Goal: Task Accomplishment & Management: Manage account settings

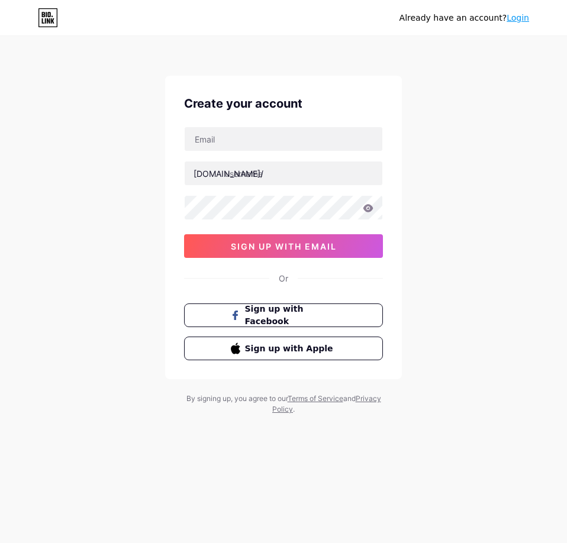
click at [529, 15] on link "Login" at bounding box center [518, 17] width 22 height 9
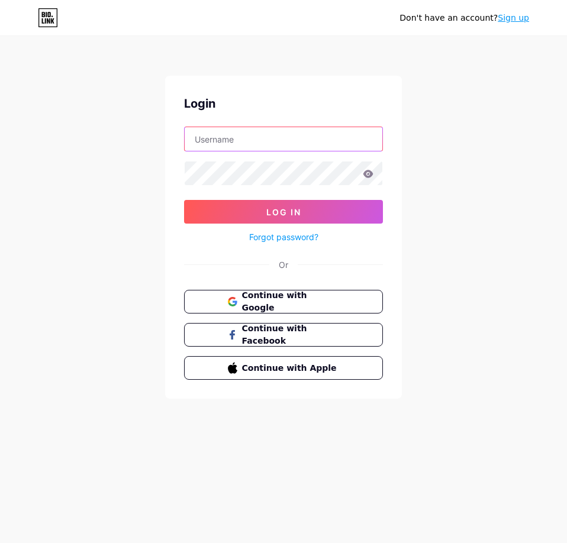
type input "[EMAIL_ADDRESS][DOMAIN_NAME]"
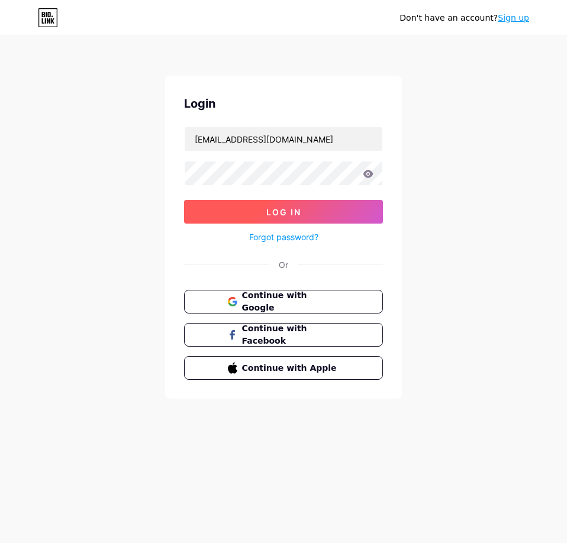
click at [272, 214] on span "Log In" at bounding box center [283, 212] width 35 height 10
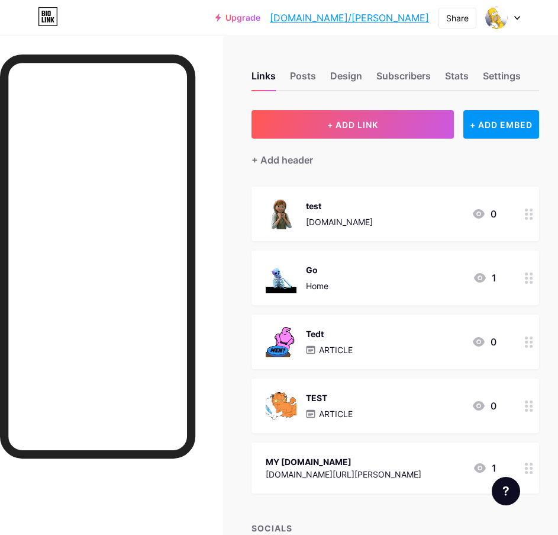
click at [408, 21] on link "[DOMAIN_NAME]/[PERSON_NAME]" at bounding box center [349, 18] width 159 height 14
click at [260, 15] on link "Upgrade" at bounding box center [237, 17] width 45 height 9
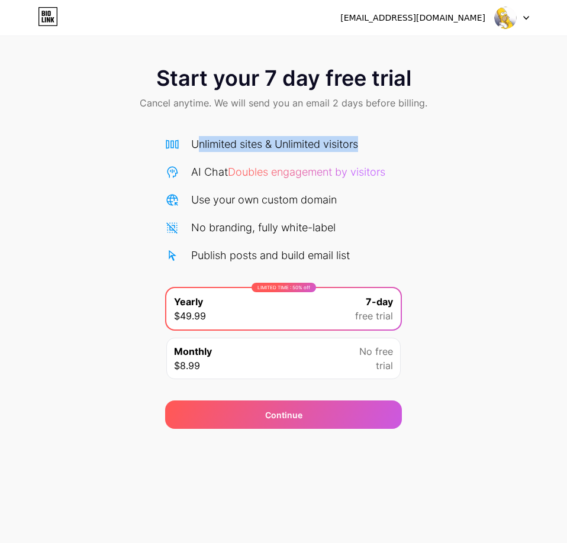
drag, startPoint x: 198, startPoint y: 142, endPoint x: 413, endPoint y: 141, distance: 214.9
click at [413, 141] on div "Start your 7 day free trial Cancel anytime. We will send you an email 2 days be…" at bounding box center [283, 241] width 567 height 375
click at [522, 13] on div at bounding box center [512, 17] width 34 height 21
click at [60, 18] on div "Sasser7@yahoo.com Logout" at bounding box center [283, 17] width 567 height 21
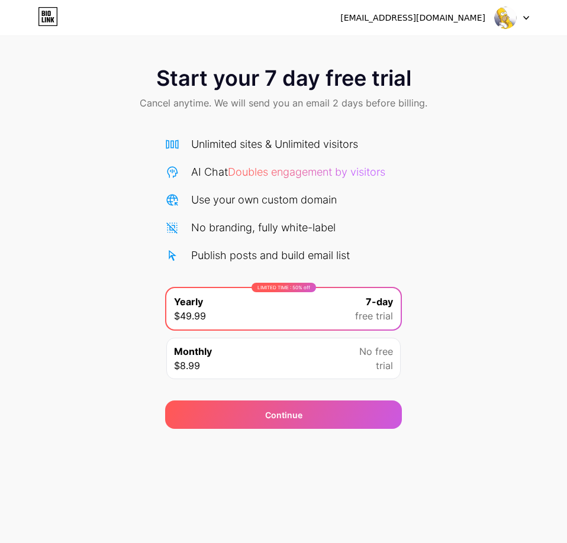
click at [51, 18] on icon at bounding box center [53, 19] width 4 height 5
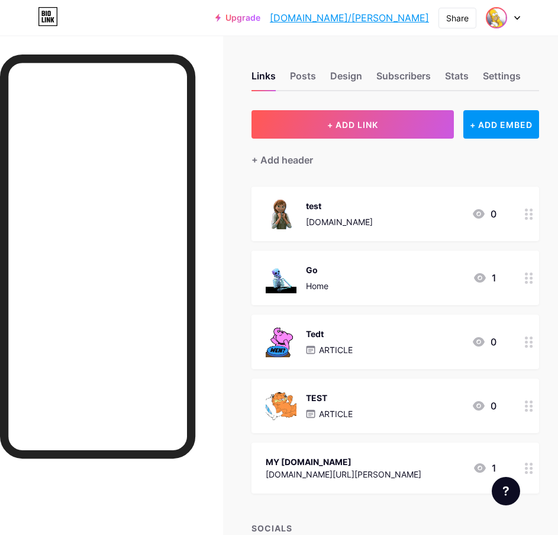
click at [501, 16] on img at bounding box center [496, 17] width 19 height 19
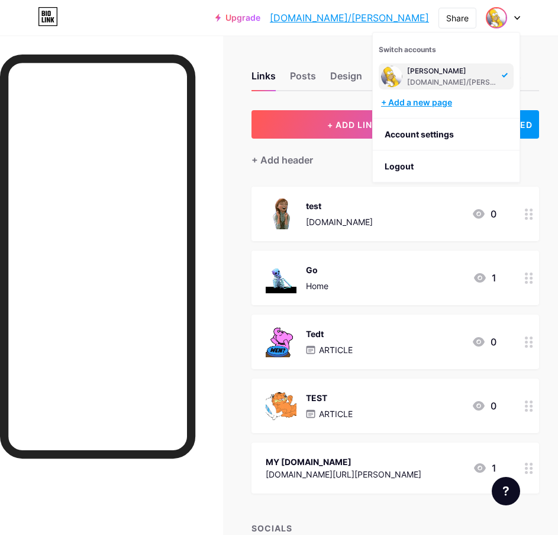
click at [427, 104] on div "+ Add a new page" at bounding box center [447, 102] width 133 height 12
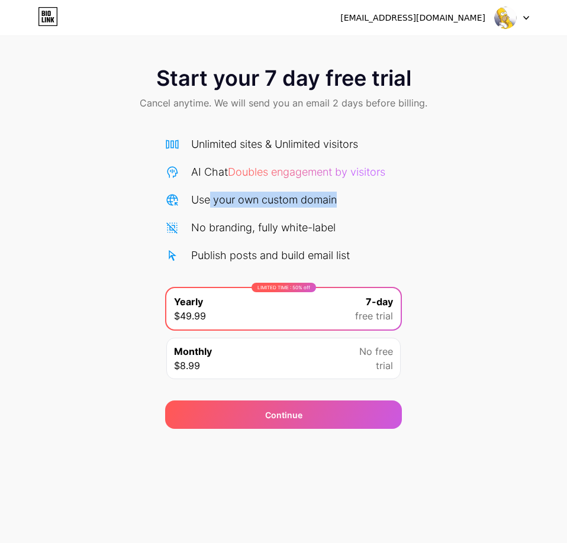
drag, startPoint x: 365, startPoint y: 200, endPoint x: 202, endPoint y: 201, distance: 162.8
click at [204, 201] on div "Use your own custom domain" at bounding box center [283, 200] width 237 height 16
click at [202, 201] on div "Use your own custom domain" at bounding box center [264, 200] width 146 height 16
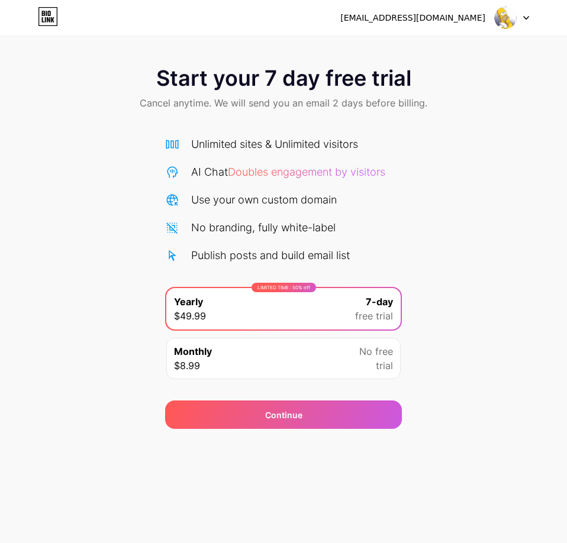
click at [217, 230] on div "No branding, fully white-label" at bounding box center [263, 228] width 144 height 16
click at [240, 252] on div "Publish posts and build email list" at bounding box center [270, 255] width 159 height 16
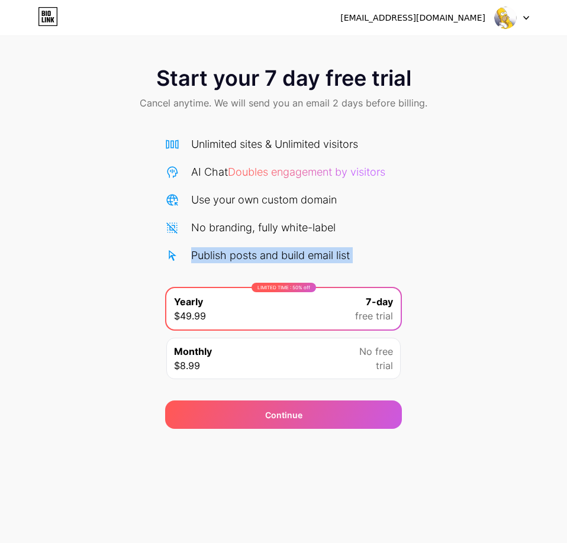
click at [240, 252] on div "Publish posts and build email list" at bounding box center [270, 255] width 159 height 16
click at [259, 253] on div "Publish posts and build email list" at bounding box center [270, 255] width 159 height 16
drag, startPoint x: 362, startPoint y: 252, endPoint x: 254, endPoint y: 253, distance: 107.7
click at [261, 253] on div "Publish posts and build email list" at bounding box center [283, 255] width 237 height 16
click at [246, 252] on div "Publish posts and build email list" at bounding box center [270, 255] width 159 height 16
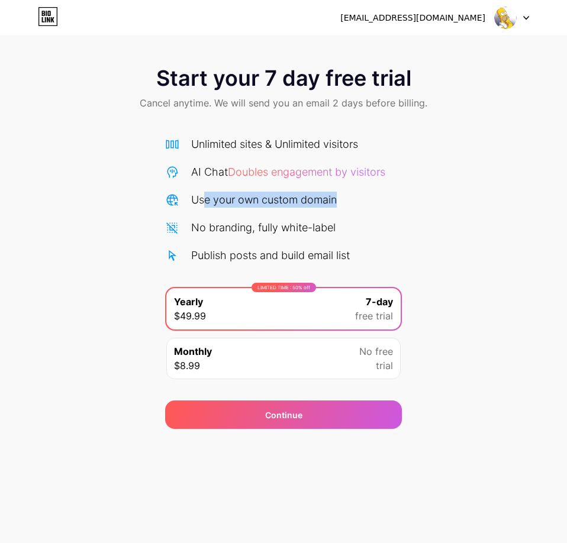
drag, startPoint x: 205, startPoint y: 198, endPoint x: 361, endPoint y: 205, distance: 155.8
click at [358, 205] on div "Use your own custom domain" at bounding box center [283, 200] width 237 height 16
click at [361, 205] on div "Use your own custom domain" at bounding box center [283, 200] width 237 height 16
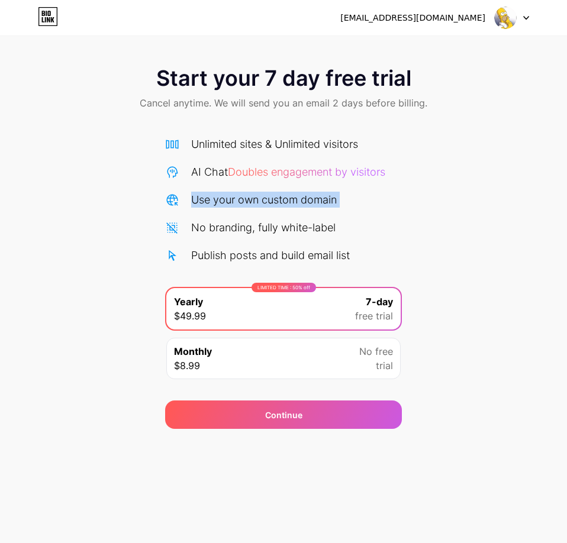
click at [361, 205] on div "Use your own custom domain" at bounding box center [283, 200] width 237 height 16
click at [330, 205] on div "Use your own custom domain" at bounding box center [264, 200] width 146 height 16
click at [309, 347] on div "Monthly $8.99 No free trial" at bounding box center [283, 358] width 234 height 41
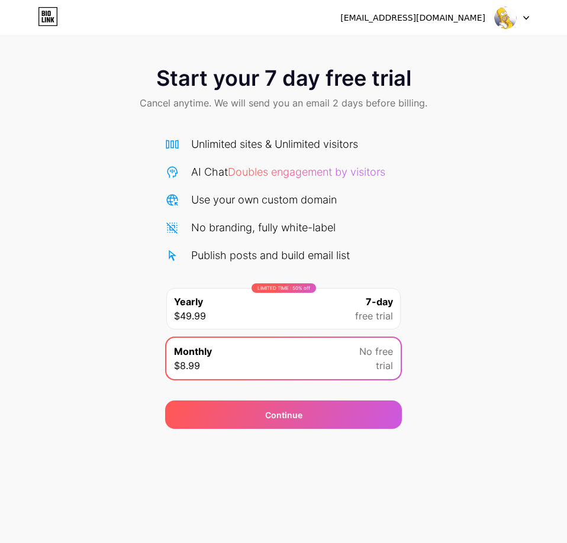
click at [303, 314] on div "LIMITED TIME : 50% off Yearly $49.99 7-day free trial" at bounding box center [283, 308] width 234 height 41
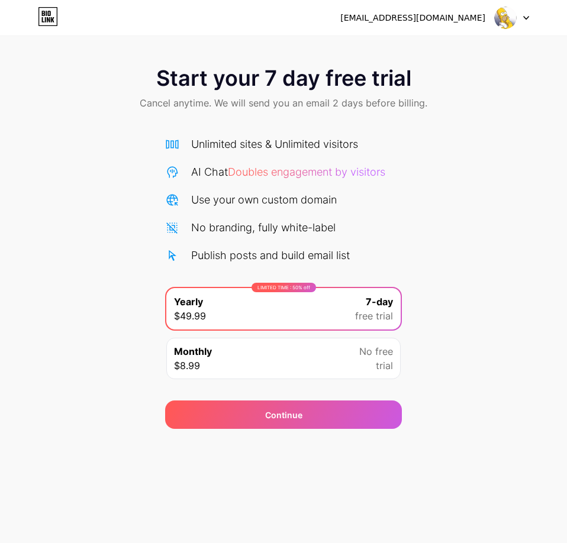
click at [306, 362] on div "Monthly $8.99 No free trial" at bounding box center [283, 358] width 234 height 41
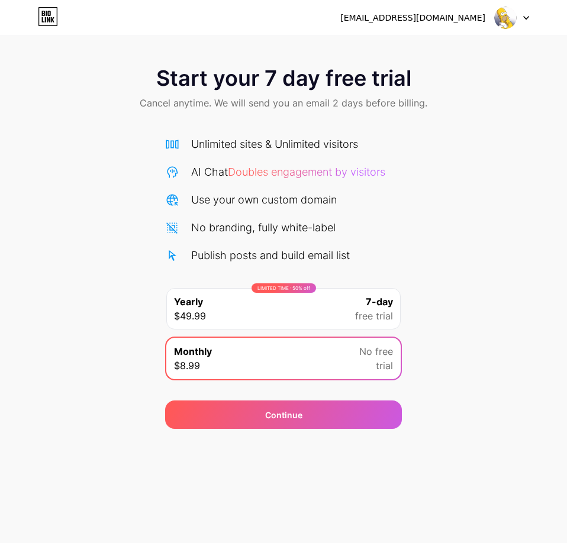
click at [311, 322] on div "LIMITED TIME : 50% off Yearly $49.99 7-day free trial" at bounding box center [283, 308] width 234 height 41
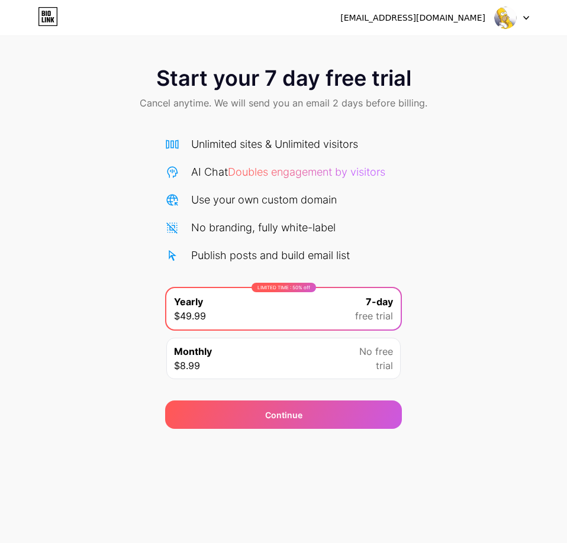
click at [527, 10] on div at bounding box center [512, 17] width 34 height 21
click at [46, 20] on icon at bounding box center [48, 16] width 20 height 19
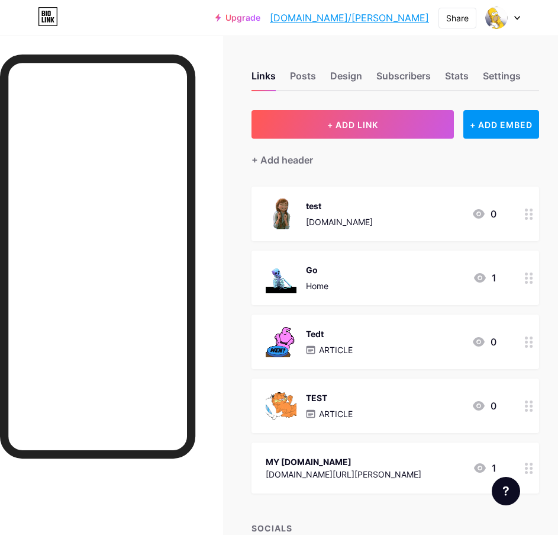
click at [510, 22] on div at bounding box center [503, 17] width 34 height 21
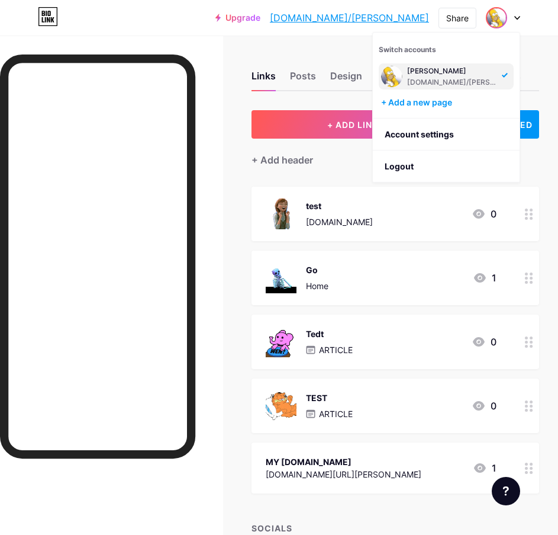
click at [435, 80] on div "[DOMAIN_NAME]/[PERSON_NAME]" at bounding box center [452, 82] width 91 height 9
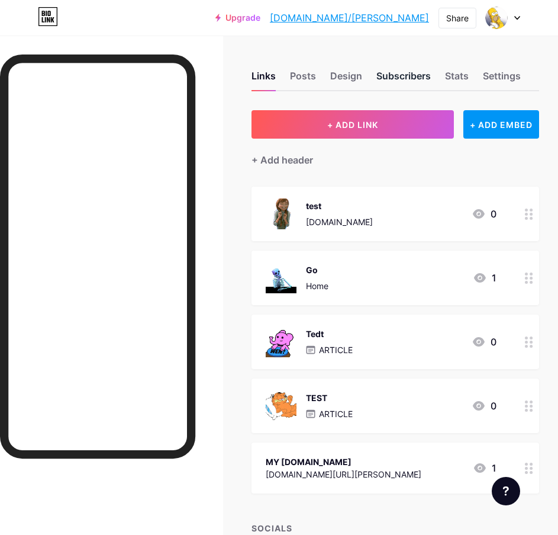
click at [385, 82] on div "Subscribers" at bounding box center [403, 79] width 54 height 21
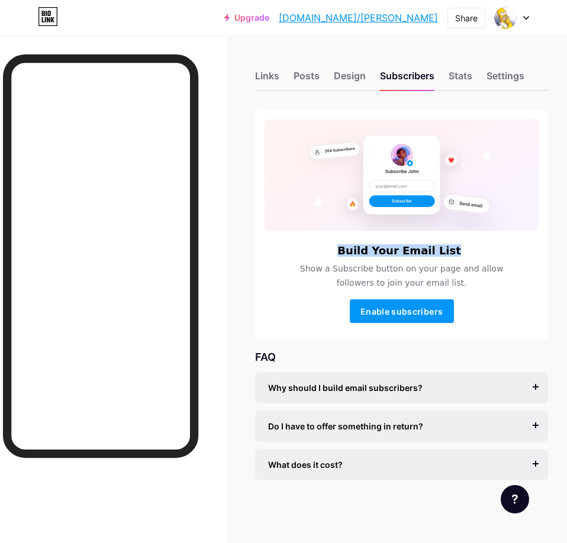
drag, startPoint x: 331, startPoint y: 251, endPoint x: 482, endPoint y: 252, distance: 151.5
click at [481, 252] on div "Build Your Email List" at bounding box center [402, 251] width 274 height 12
click at [482, 252] on div "Build Your Email List" at bounding box center [402, 251] width 274 height 12
click at [432, 385] on div "Why should I build email subscribers?" at bounding box center [401, 388] width 267 height 12
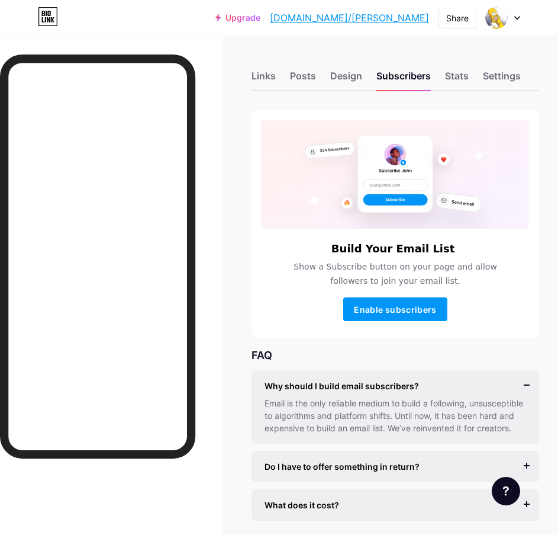
click at [425, 384] on div "Why should I build email subscribers?" at bounding box center [396, 385] width 262 height 12
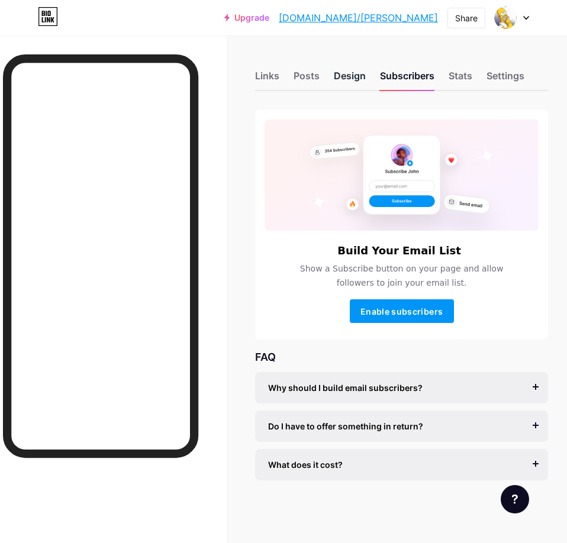
click at [350, 83] on div "Design" at bounding box center [350, 79] width 32 height 21
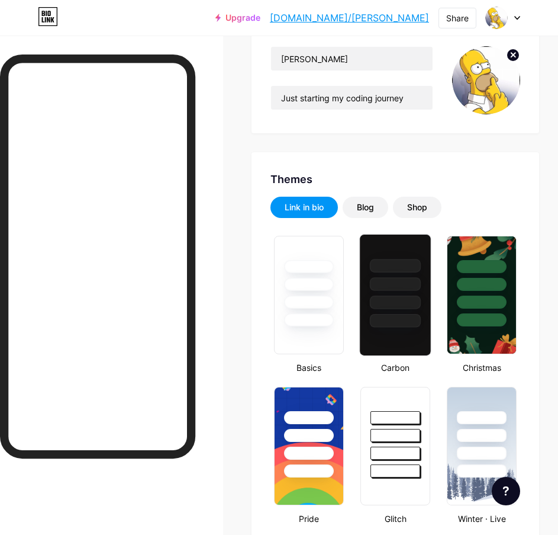
scroll to position [178, 0]
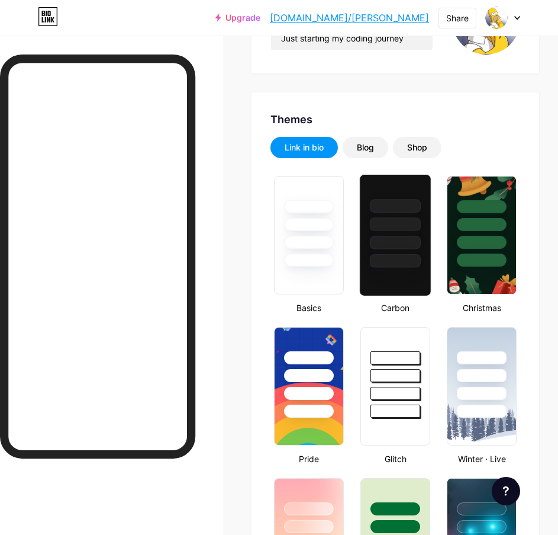
type input "#008873"
type input "#ffffff"
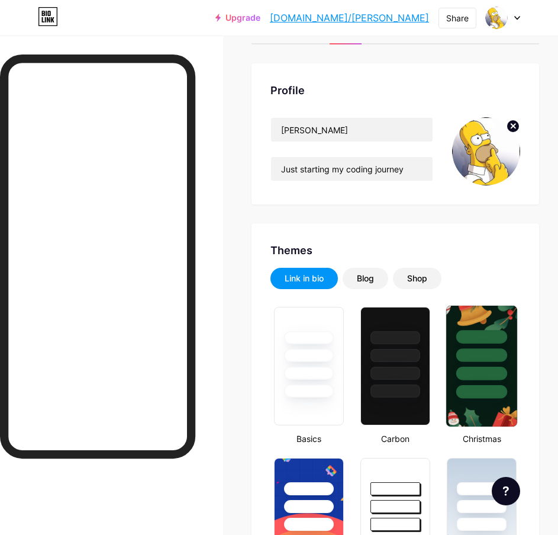
scroll to position [0, 0]
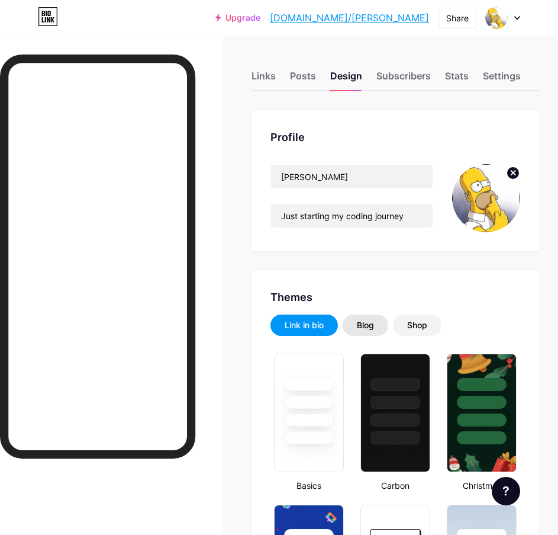
click at [363, 320] on div "Blog" at bounding box center [365, 325] width 17 height 12
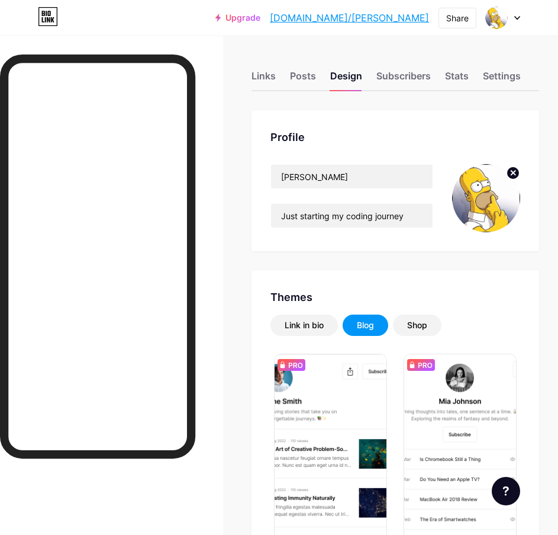
scroll to position [118, 0]
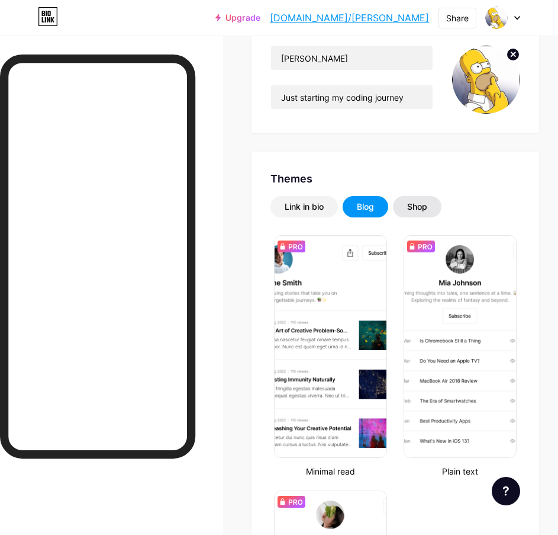
click at [420, 205] on div "Shop" at bounding box center [417, 207] width 20 height 12
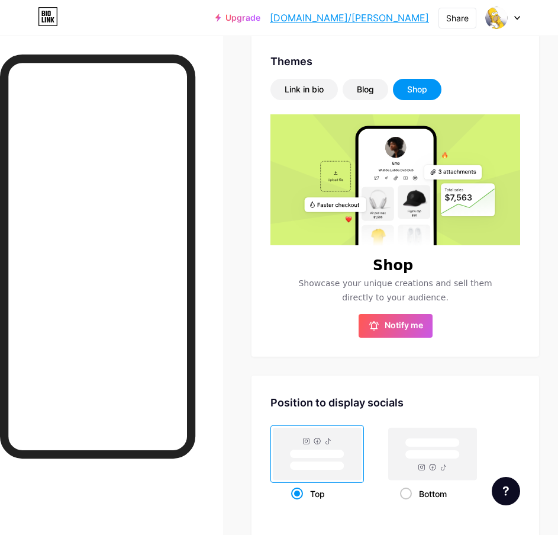
scroll to position [237, 0]
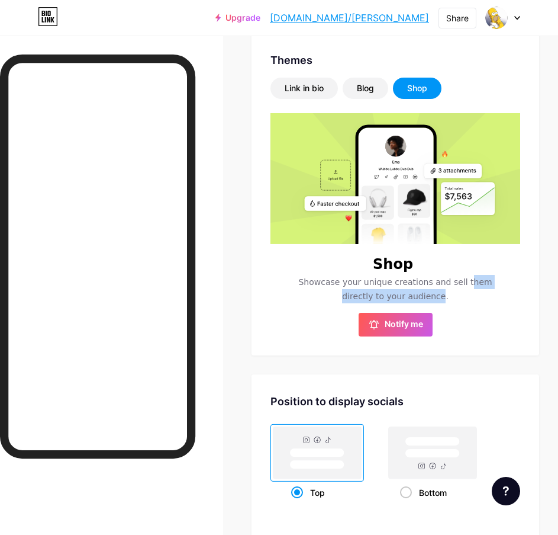
drag, startPoint x: 439, startPoint y: 282, endPoint x: 498, endPoint y: 284, distance: 58.6
click at [495, 284] on span "Showcase your unique creations and sell them directly to your audience." at bounding box center [394, 289] width 199 height 28
click at [507, 284] on div "Shop Showcase your unique creations and sell them directly to your audience. No…" at bounding box center [396, 297] width 250 height 78
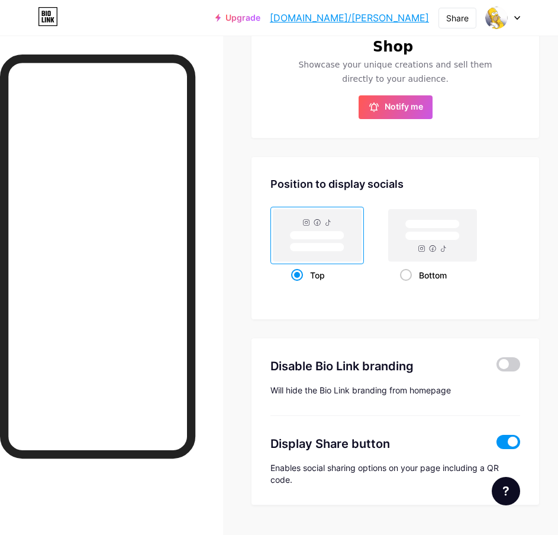
scroll to position [475, 0]
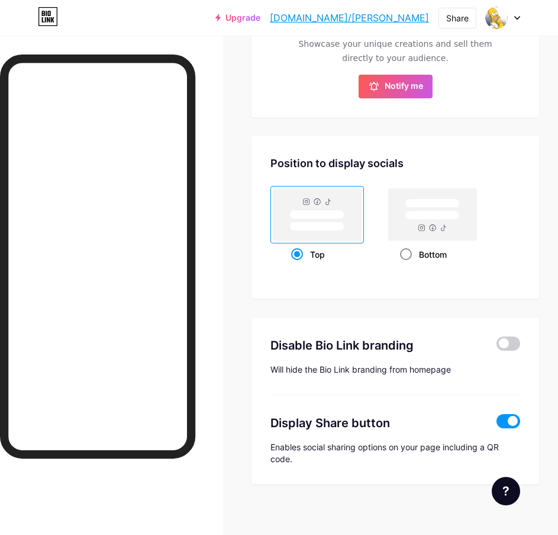
click at [422, 233] on rect at bounding box center [433, 214] width 88 height 52
click at [408, 265] on input "Bottom" at bounding box center [404, 269] width 8 height 8
radio input "true"
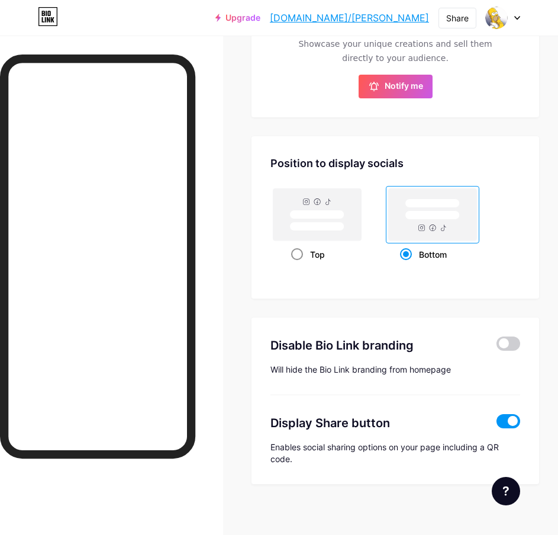
click at [361, 227] on rect at bounding box center [317, 214] width 88 height 52
click at [299, 265] on input "Top" at bounding box center [295, 269] width 8 height 8
radio input "true"
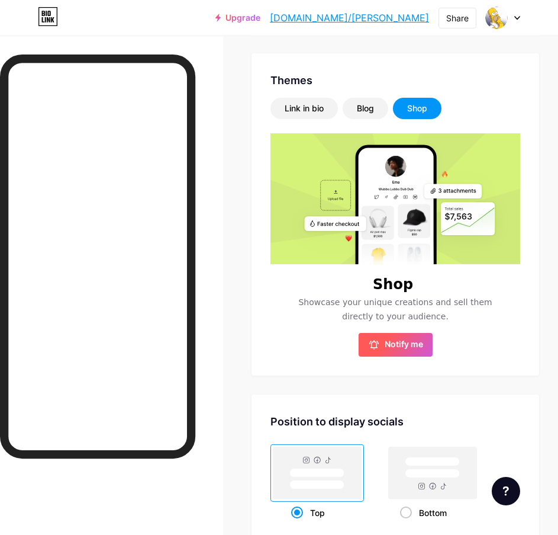
scroll to position [238, 0]
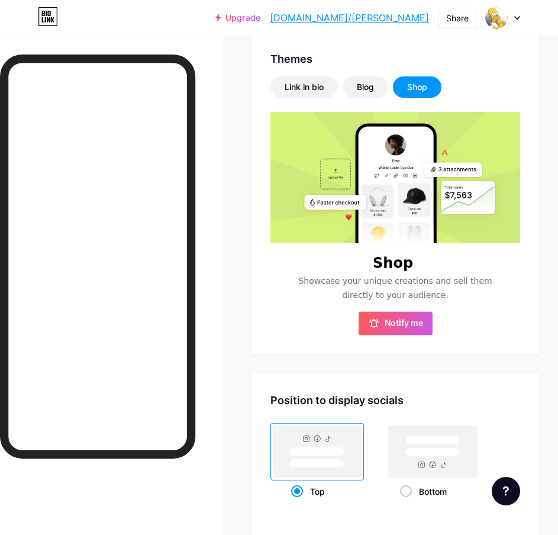
drag, startPoint x: 299, startPoint y: 281, endPoint x: 430, endPoint y: 288, distance: 131.0
click at [436, 289] on div "Shop Showcase your unique creations and sell them directly to your audience. No…" at bounding box center [396, 296] width 250 height 78
click at [430, 288] on span "Showcase your unique creations and sell them directly to your audience." at bounding box center [394, 287] width 199 height 28
click at [403, 321] on span "Notify me" at bounding box center [404, 323] width 38 height 12
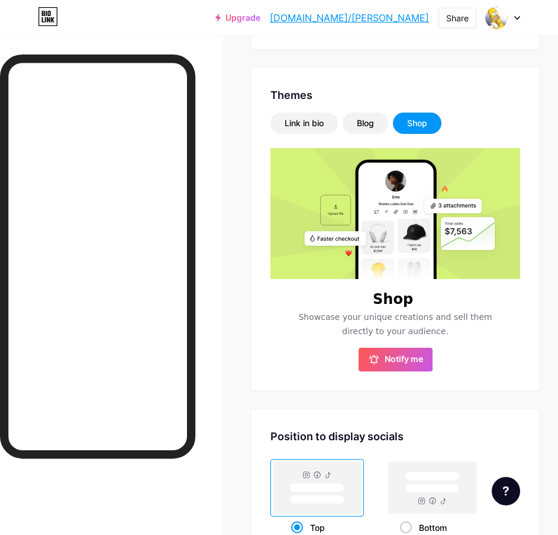
scroll to position [194, 0]
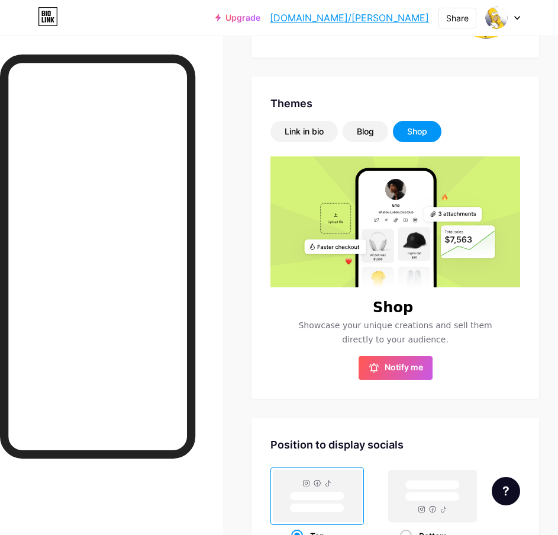
click at [260, 19] on link "Upgrade" at bounding box center [237, 17] width 45 height 9
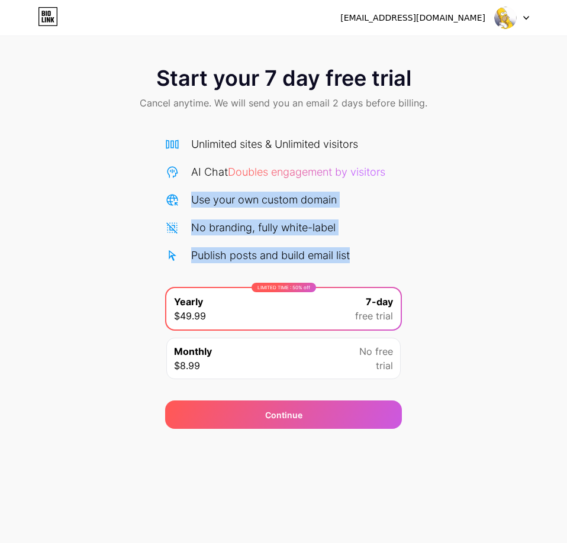
drag, startPoint x: 360, startPoint y: 255, endPoint x: 160, endPoint y: 213, distance: 205.1
click at [160, 213] on div "Start your 7 day free trial Cancel anytime. We will send you an email 2 days be…" at bounding box center [283, 241] width 567 height 375
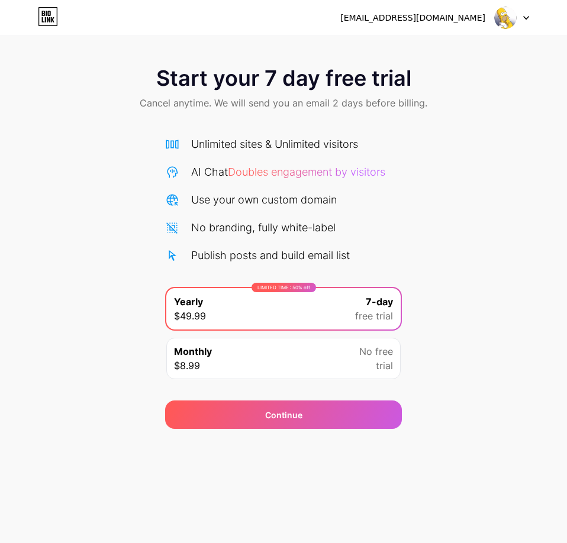
click at [159, 211] on div "Start your 7 day free trial Cancel anytime. We will send you an email 2 days be…" at bounding box center [283, 241] width 567 height 375
click at [294, 250] on div "Publish posts and build email list" at bounding box center [270, 255] width 159 height 16
click at [234, 233] on div "No branding, fully white-label" at bounding box center [263, 228] width 144 height 16
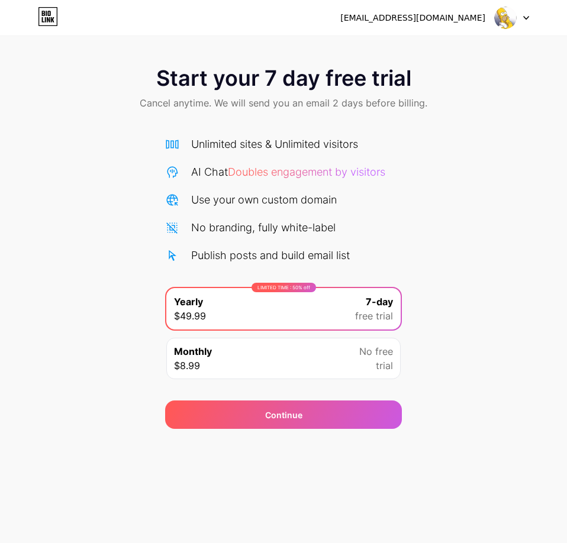
click at [220, 193] on div "Use your own custom domain" at bounding box center [264, 200] width 146 height 16
click at [295, 205] on div "Use your own custom domain" at bounding box center [264, 200] width 146 height 16
drag, startPoint x: 389, startPoint y: 173, endPoint x: 268, endPoint y: 174, distance: 121.4
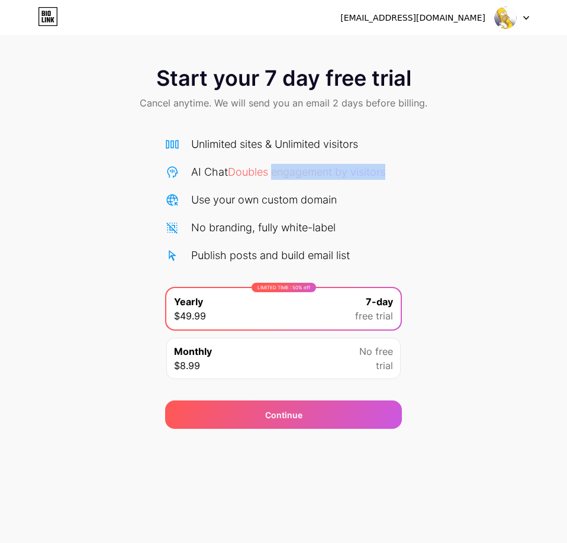
click at [269, 174] on span "Doubles engagement by visitors" at bounding box center [306, 172] width 157 height 12
click at [268, 174] on span "Doubles engagement by visitors" at bounding box center [306, 172] width 157 height 12
click at [53, 27] on link at bounding box center [48, 17] width 20 height 21
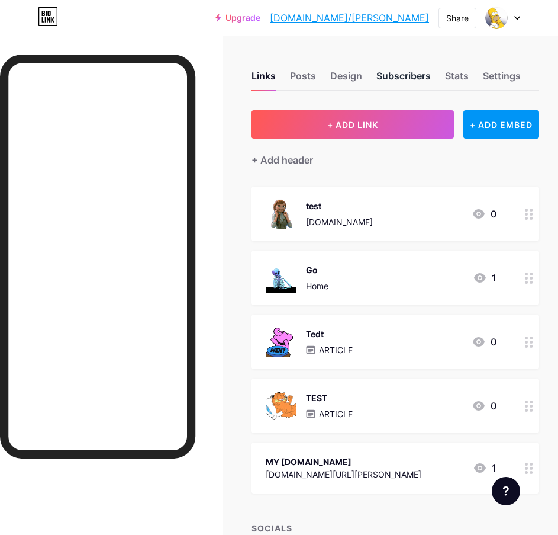
click at [427, 76] on div "Subscribers" at bounding box center [403, 79] width 54 height 21
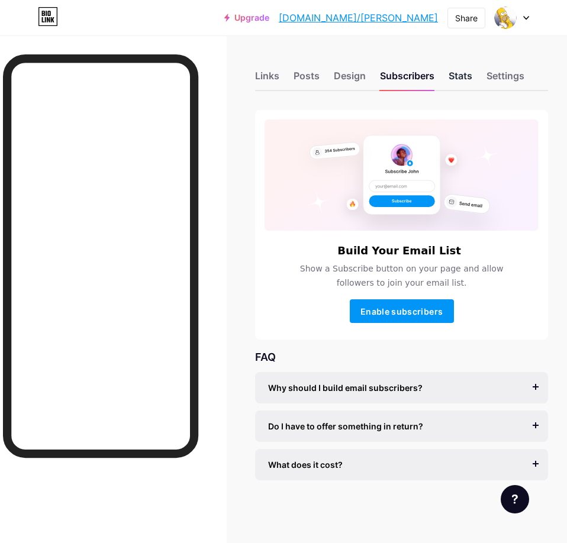
click at [463, 78] on div "Stats" at bounding box center [461, 79] width 24 height 21
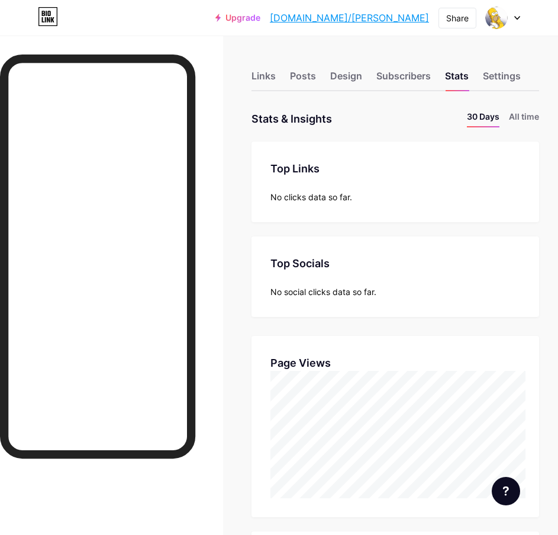
click at [484, 70] on div "Links Posts Design Subscribers Stats Settings" at bounding box center [396, 70] width 288 height 41
click at [500, 80] on div "Settings" at bounding box center [502, 79] width 38 height 21
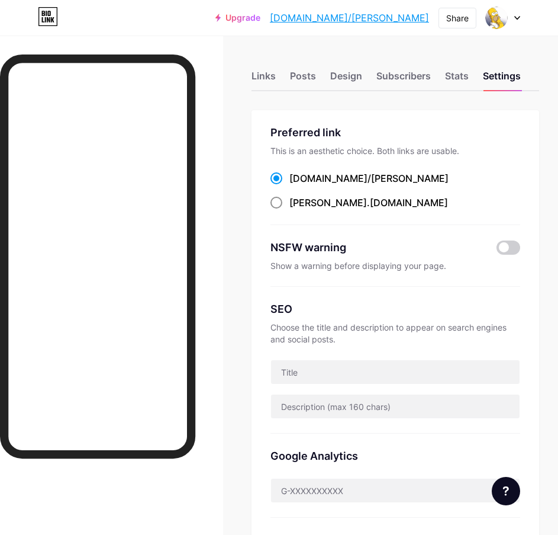
click at [312, 204] on span "[PERSON_NAME]" at bounding box center [328, 203] width 78 height 12
click at [297, 210] on input "[PERSON_NAME] .[DOMAIN_NAME]" at bounding box center [293, 214] width 8 height 8
radio input "true"
click at [321, 181] on div "[DOMAIN_NAME]/ [PERSON_NAME]" at bounding box center [368, 178] width 159 height 14
click at [297, 185] on input "[DOMAIN_NAME]/ [PERSON_NAME]" at bounding box center [293, 189] width 8 height 8
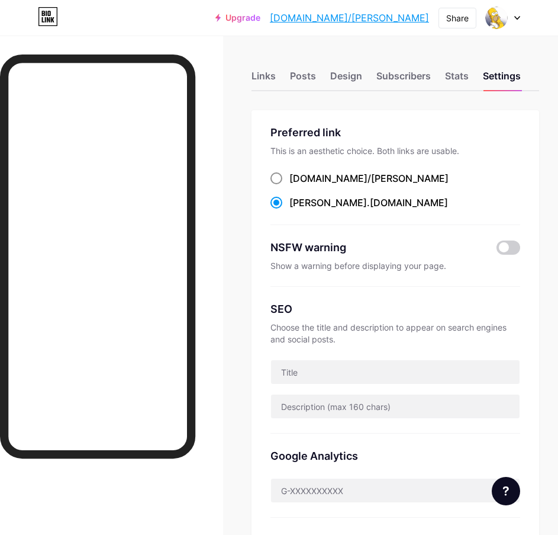
radio input "true"
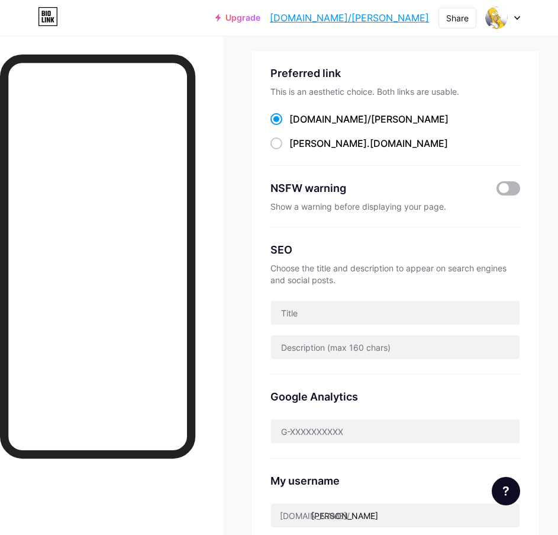
click at [515, 189] on span at bounding box center [509, 188] width 24 height 14
click at [497, 191] on input "checkbox" at bounding box center [497, 191] width 0 height 0
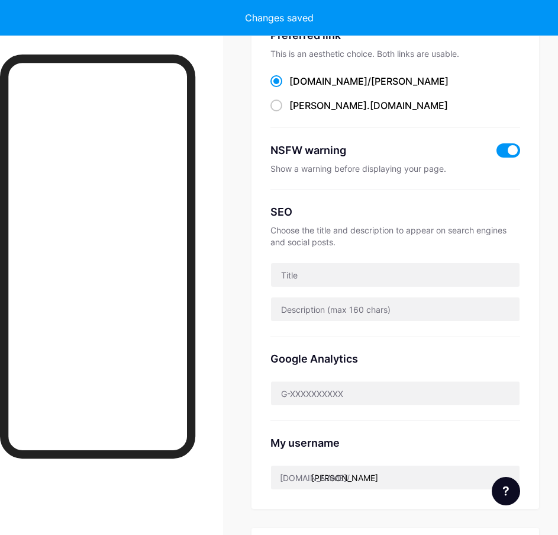
scroll to position [118, 0]
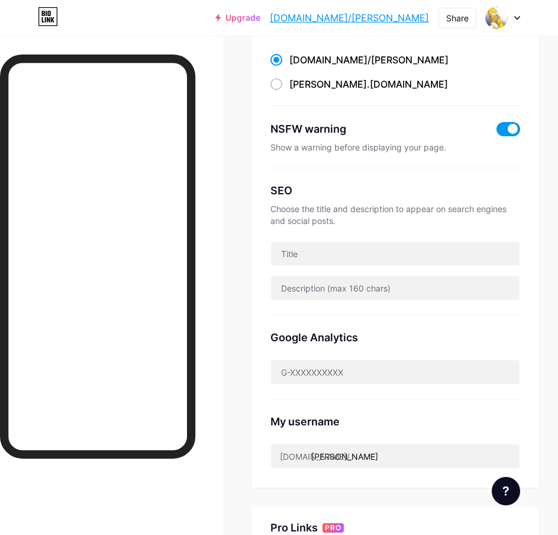
click at [515, 126] on span at bounding box center [509, 129] width 24 height 14
click at [497, 132] on input "checkbox" at bounding box center [497, 132] width 0 height 0
click at [294, 115] on div "NSFW warning Show a warning before displaying your page." at bounding box center [396, 138] width 250 height 62
click at [295, 124] on div "NSFW warning" at bounding box center [377, 129] width 212 height 16
click at [295, 125] on div "NSFW warning" at bounding box center [377, 129] width 212 height 16
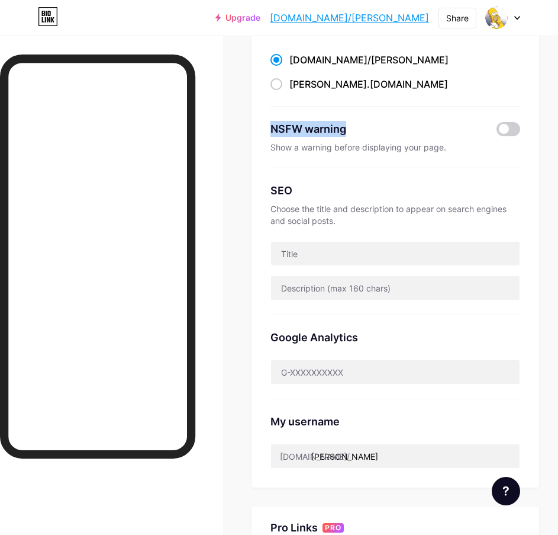
click at [295, 125] on div "NSFW warning" at bounding box center [377, 129] width 212 height 16
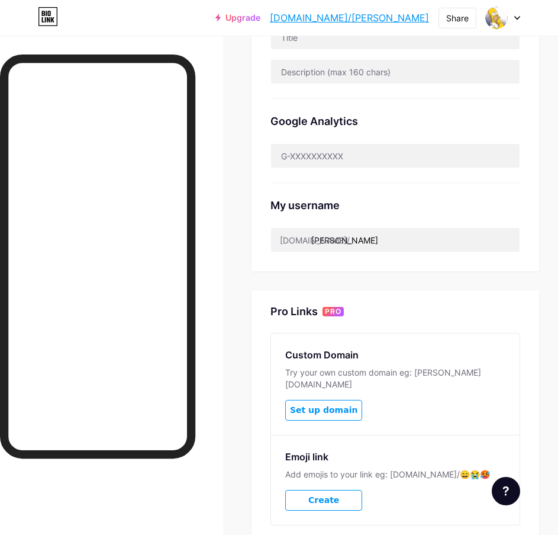
scroll to position [355, 0]
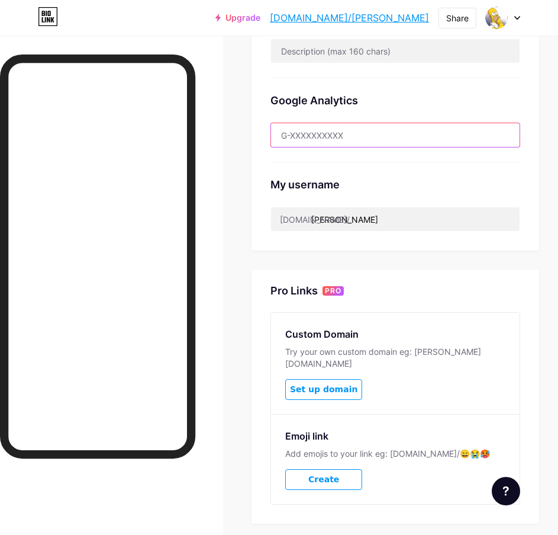
click at [331, 139] on input "text" at bounding box center [395, 135] width 249 height 24
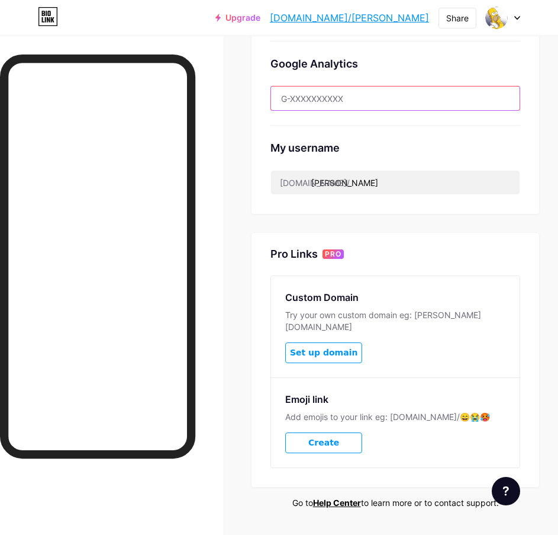
scroll to position [412, 0]
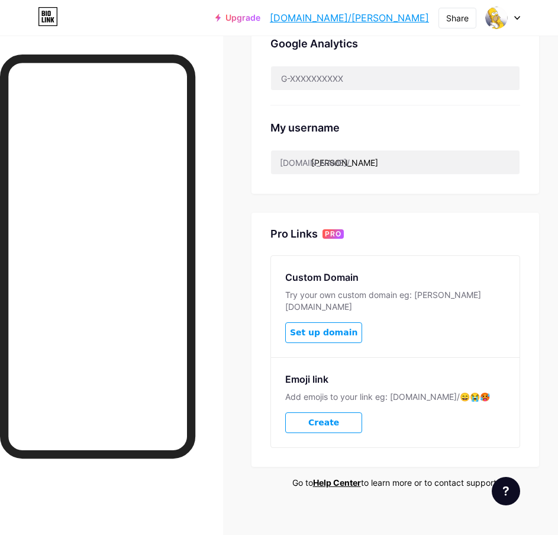
click at [331, 327] on span "Set up domain" at bounding box center [323, 332] width 67 height 10
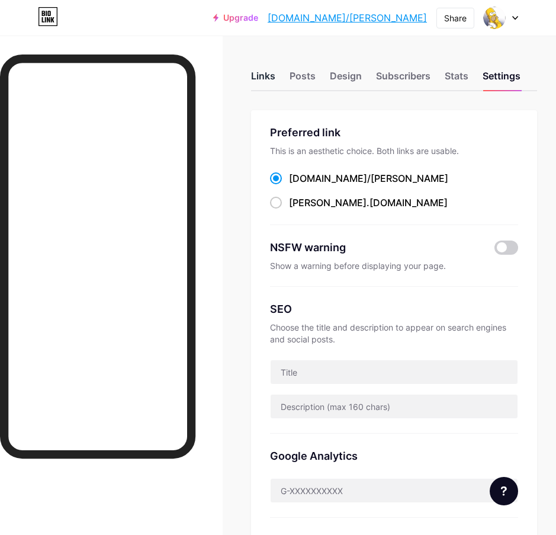
click at [268, 76] on div "Links" at bounding box center [263, 79] width 24 height 21
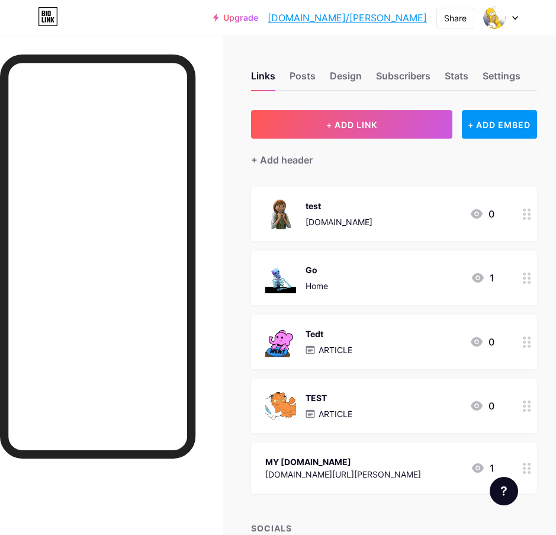
scroll to position [167, 0]
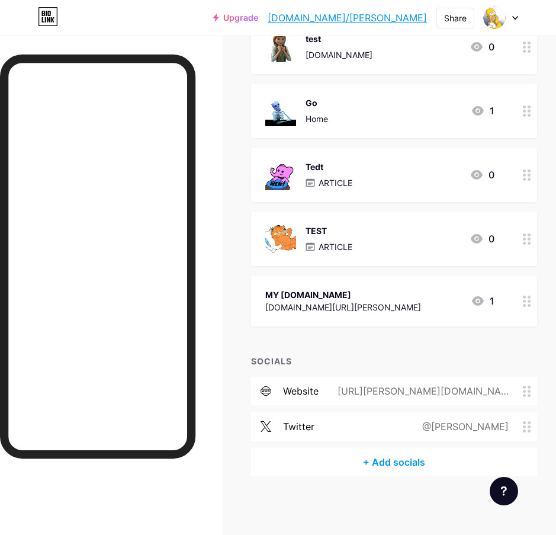
click at [413, 458] on div "+ Add socials" at bounding box center [394, 462] width 286 height 28
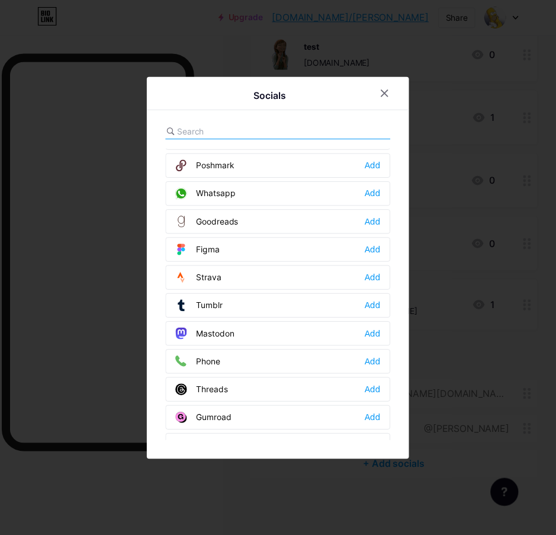
scroll to position [1068, 0]
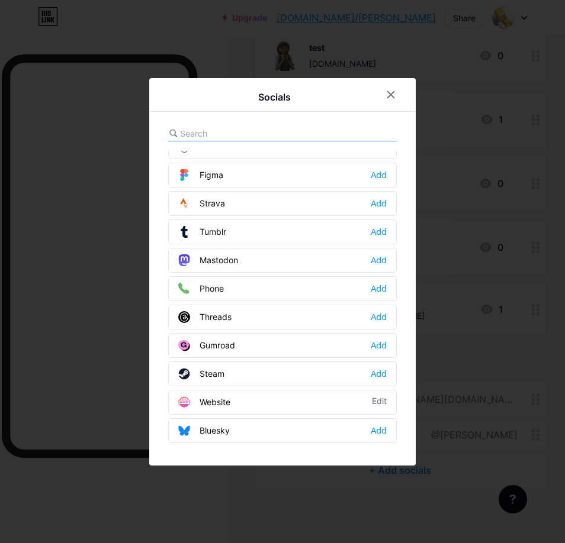
click at [255, 288] on div "Phone Add" at bounding box center [282, 288] width 228 height 25
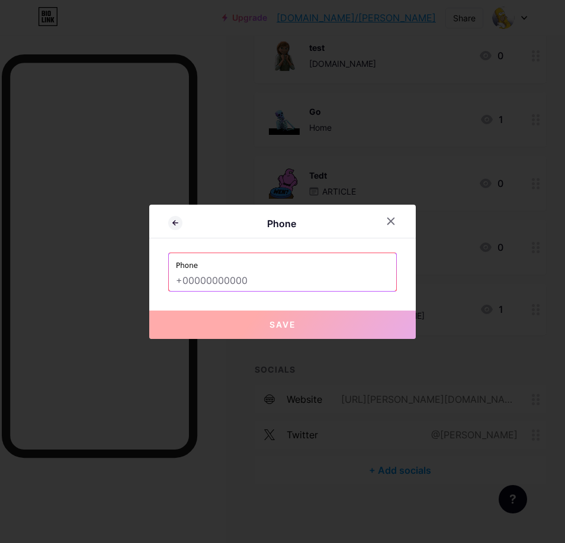
click at [256, 284] on input "text" at bounding box center [282, 281] width 213 height 20
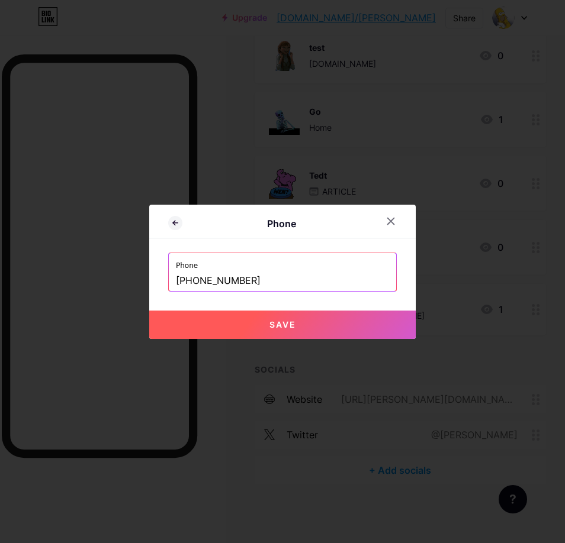
click at [282, 329] on span "Save" at bounding box center [282, 325] width 27 height 10
type input "tel:[PHONE_NUMBER]"
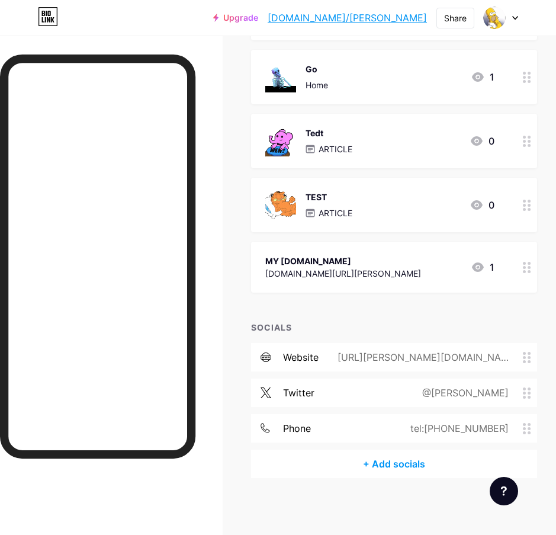
scroll to position [202, 0]
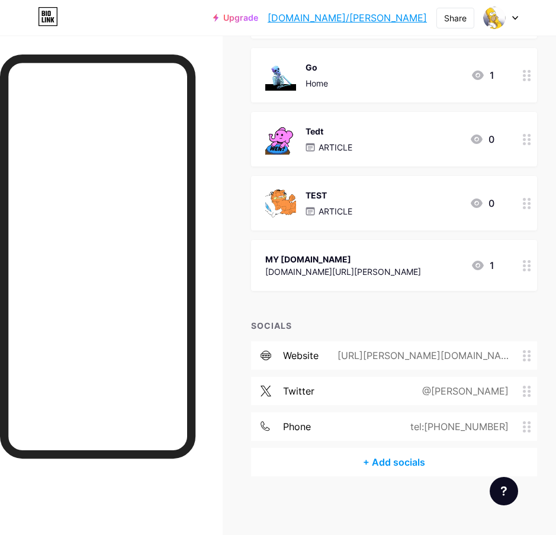
click at [408, 466] on div "+ Add socials" at bounding box center [394, 462] width 286 height 28
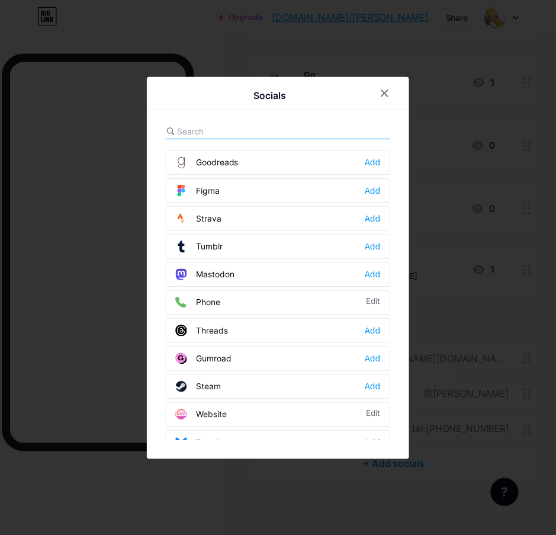
scroll to position [1068, 0]
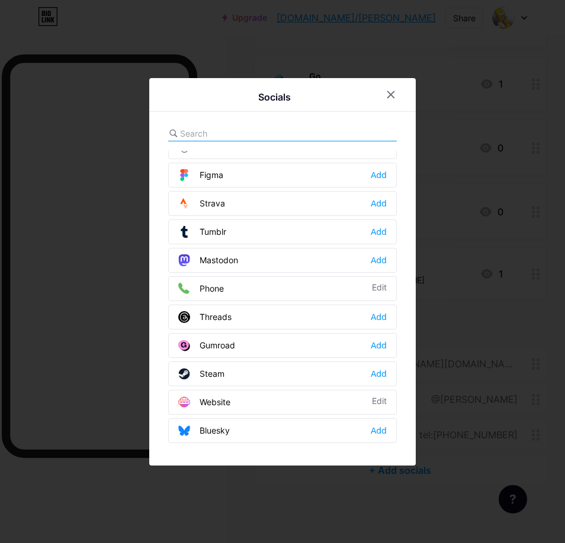
click at [317, 287] on div "Phone Edit" at bounding box center [282, 288] width 228 height 25
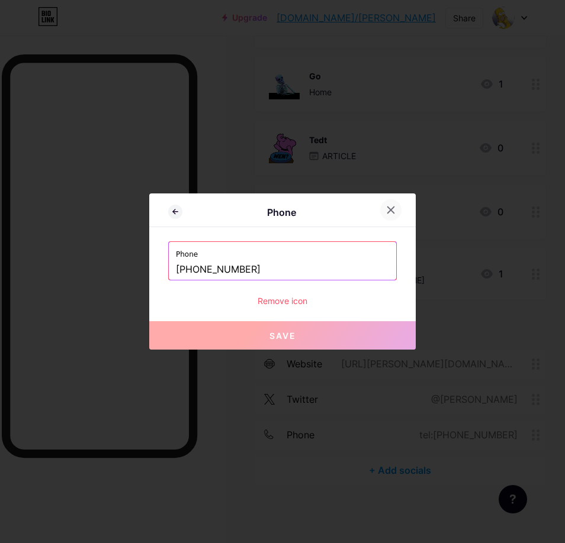
click at [392, 212] on icon at bounding box center [391, 210] width 7 height 7
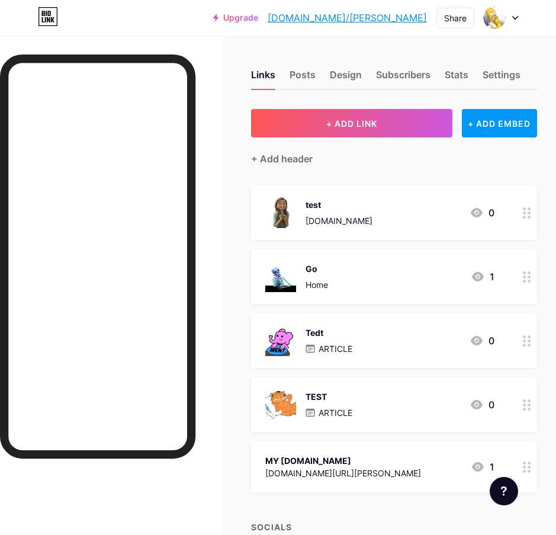
scroll to position [0, 0]
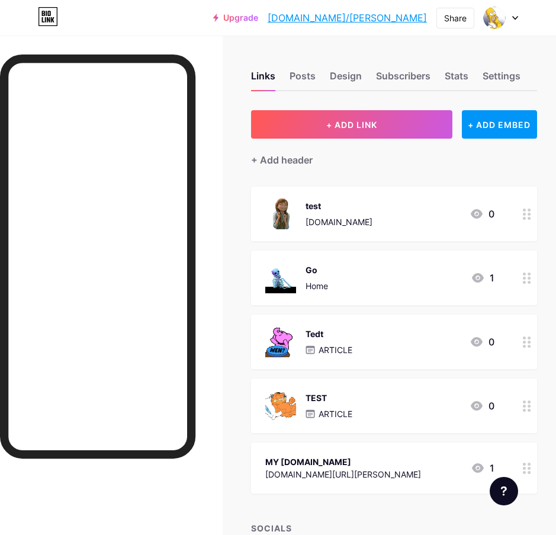
click at [482, 210] on icon at bounding box center [477, 213] width 12 height 9
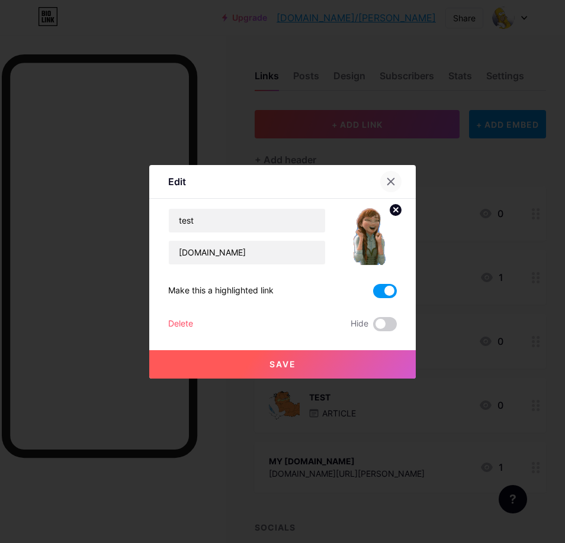
click at [392, 186] on div at bounding box center [390, 181] width 21 height 21
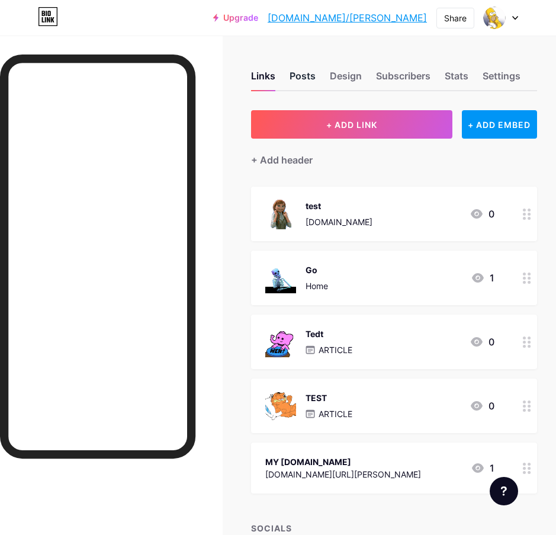
click at [310, 72] on div "Posts" at bounding box center [302, 79] width 26 height 21
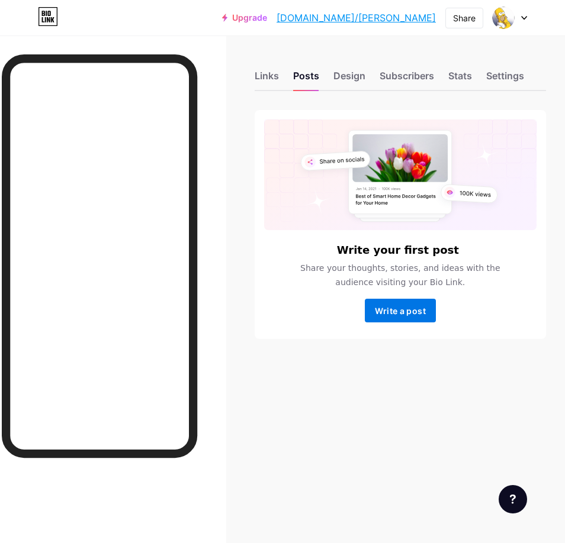
click at [397, 309] on span "Write a post" at bounding box center [400, 311] width 51 height 10
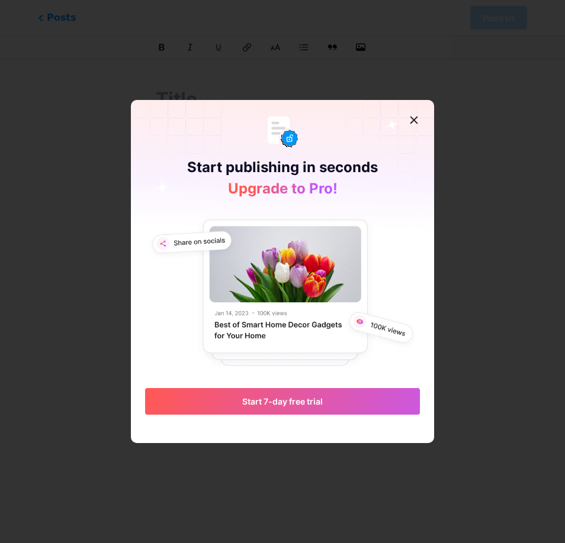
drag, startPoint x: 195, startPoint y: 165, endPoint x: 398, endPoint y: 169, distance: 203.7
click at [398, 169] on div "Start publishing in seconds Upgrade to Pro! Start 7-day free trial" at bounding box center [282, 257] width 303 height 315
click at [398, 169] on icon at bounding box center [388, 172] width 91 height 144
click at [413, 121] on icon at bounding box center [414, 120] width 7 height 7
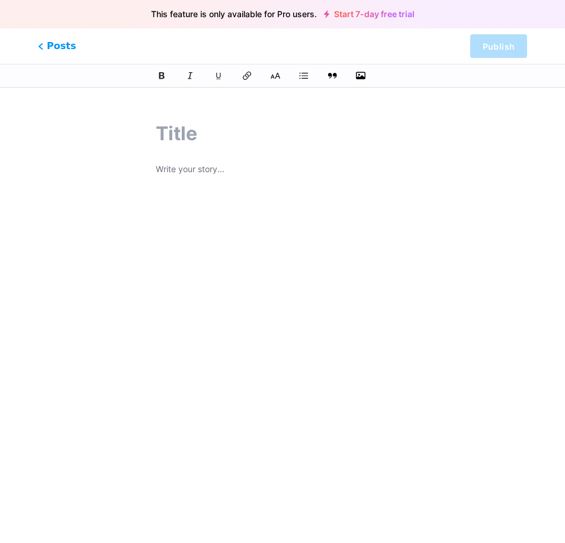
click at [208, 128] on input "text" at bounding box center [282, 134] width 253 height 28
click at [175, 166] on p at bounding box center [282, 170] width 253 height 17
click at [176, 128] on input "text" at bounding box center [282, 134] width 253 height 28
drag, startPoint x: 48, startPoint y: 43, endPoint x: 57, endPoint y: 49, distance: 11.2
click at [47, 43] on span "Posts" at bounding box center [57, 46] width 38 height 14
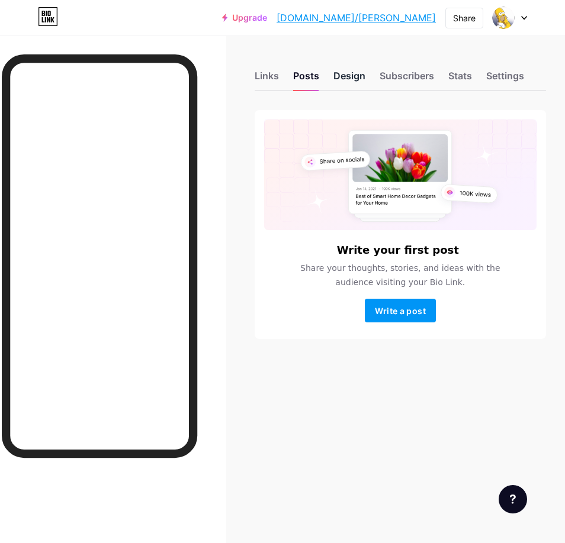
click at [356, 84] on div "Design" at bounding box center [349, 79] width 32 height 21
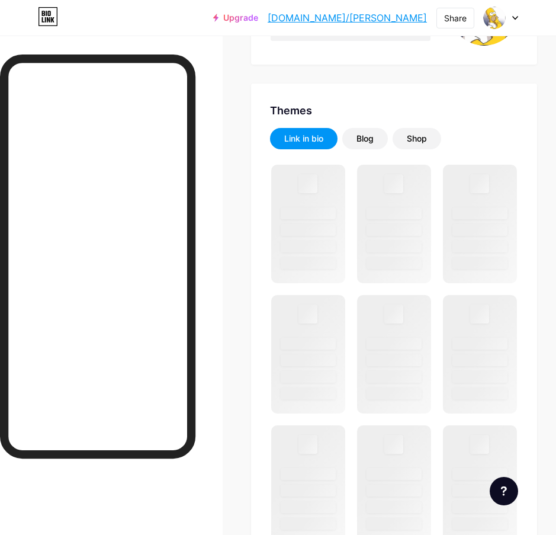
scroll to position [237, 0]
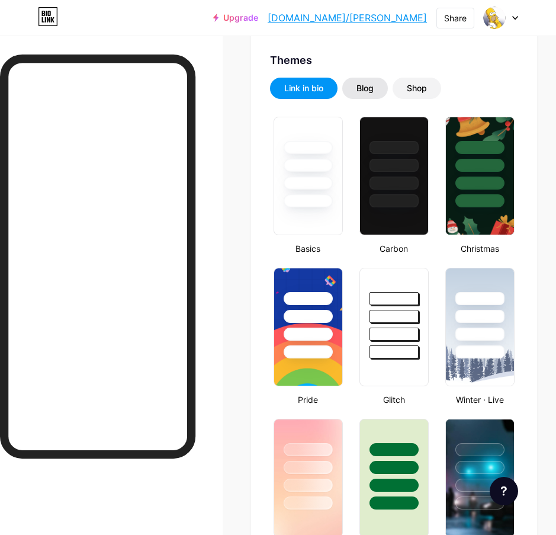
type input "#008873"
type input "#ffffff"
click at [347, 89] on div "Blog" at bounding box center [365, 88] width 46 height 21
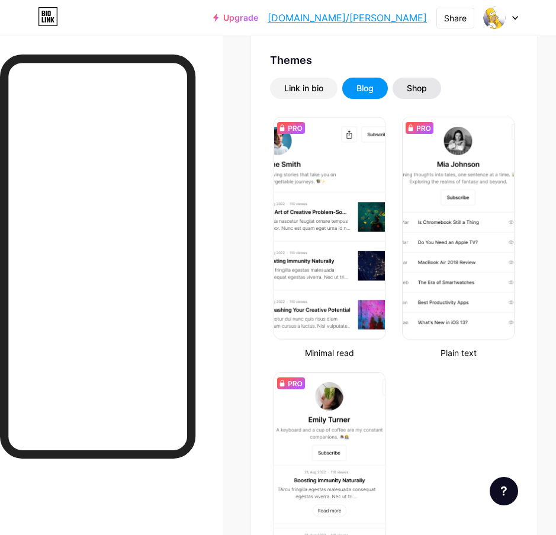
click at [427, 94] on div "Shop" at bounding box center [417, 88] width 20 height 12
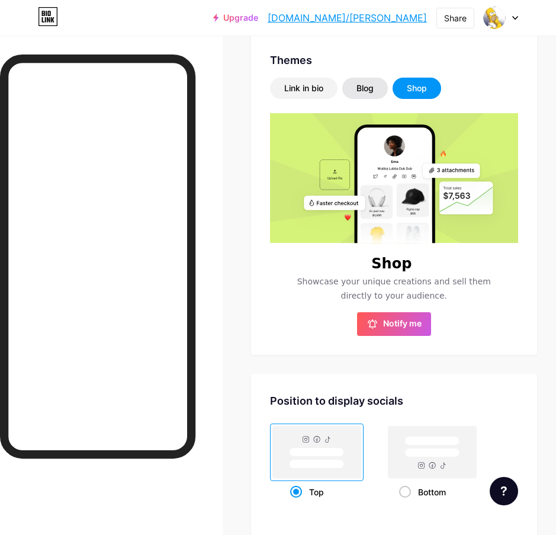
click at [365, 95] on div "Blog" at bounding box center [365, 88] width 46 height 21
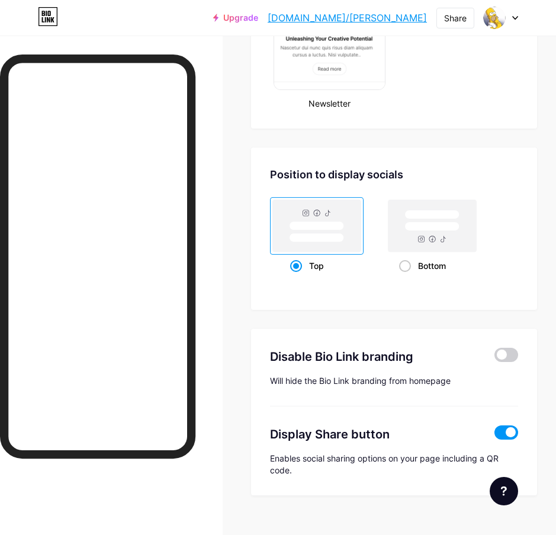
scroll to position [761, 0]
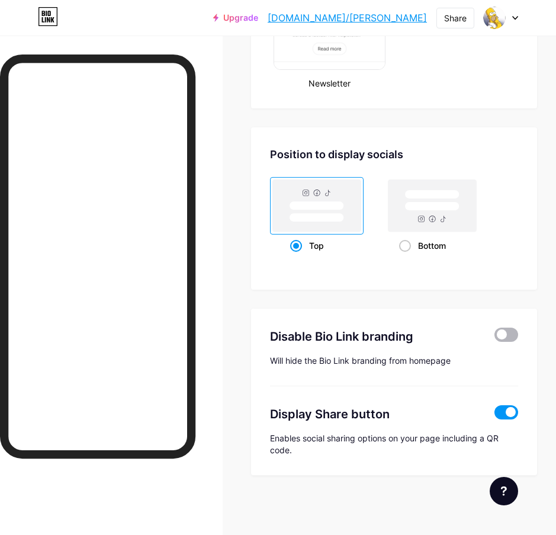
click at [513, 335] on span at bounding box center [506, 334] width 24 height 14
click at [494, 337] on input "checkbox" at bounding box center [494, 337] width 0 height 0
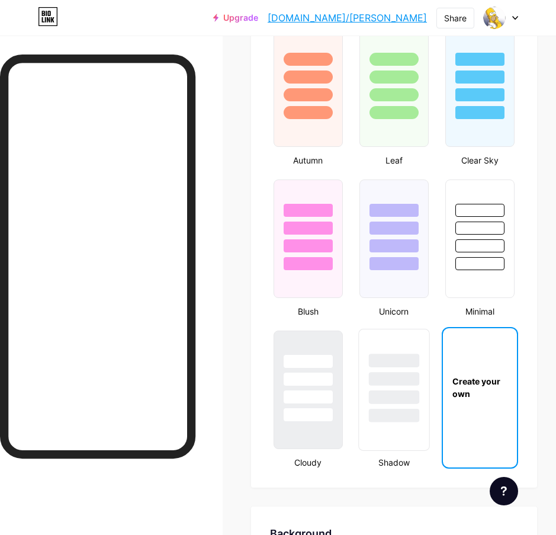
type input "#008873"
type input "#ffffff"
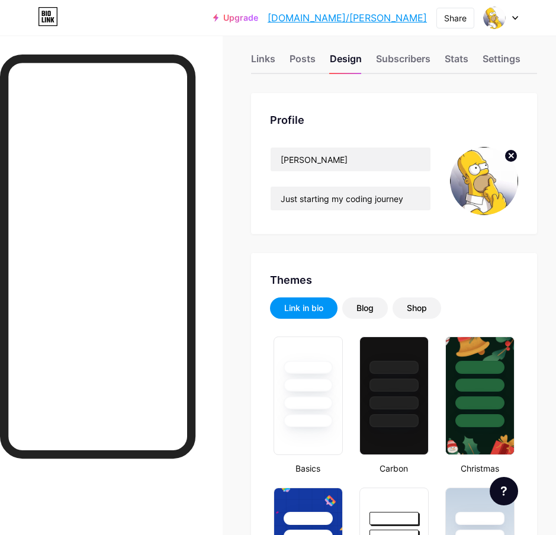
scroll to position [17, 0]
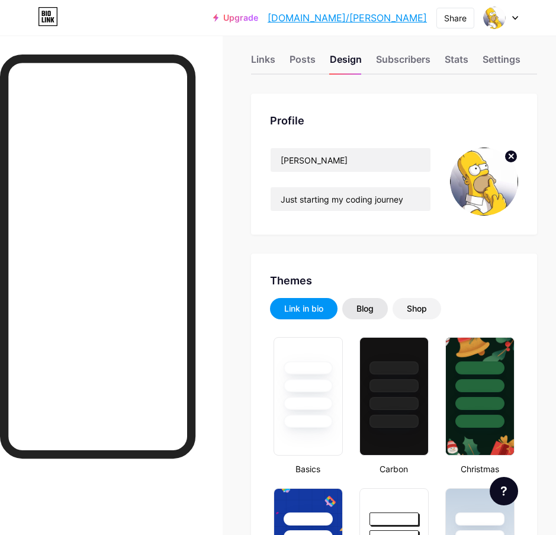
click at [353, 300] on div "Blog" at bounding box center [365, 308] width 46 height 21
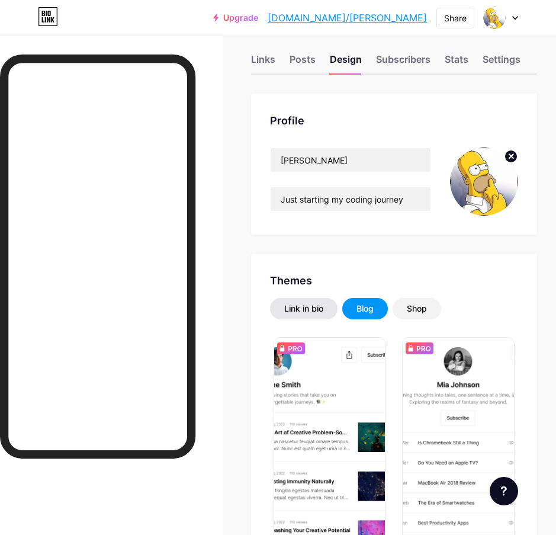
click at [325, 302] on div "Link in bio" at bounding box center [303, 308] width 67 height 21
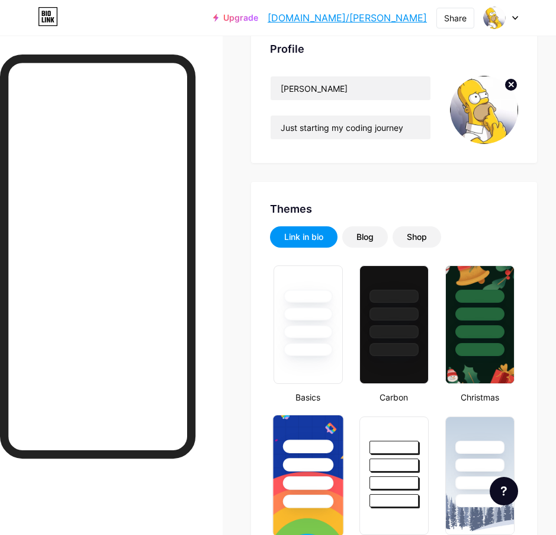
scroll to position [313, 0]
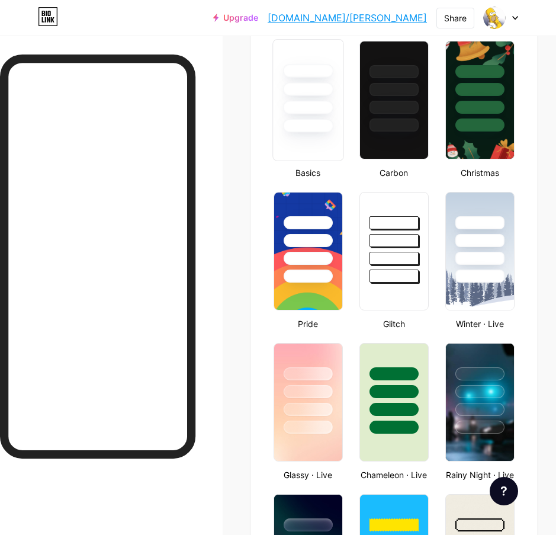
click at [311, 115] on div at bounding box center [308, 86] width 70 height 93
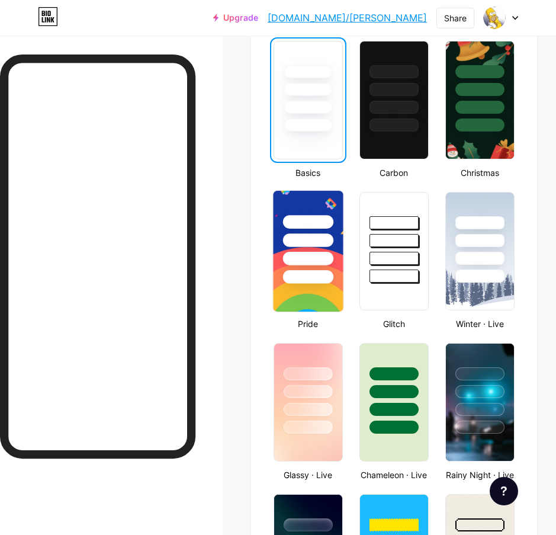
click at [326, 239] on div at bounding box center [307, 240] width 51 height 14
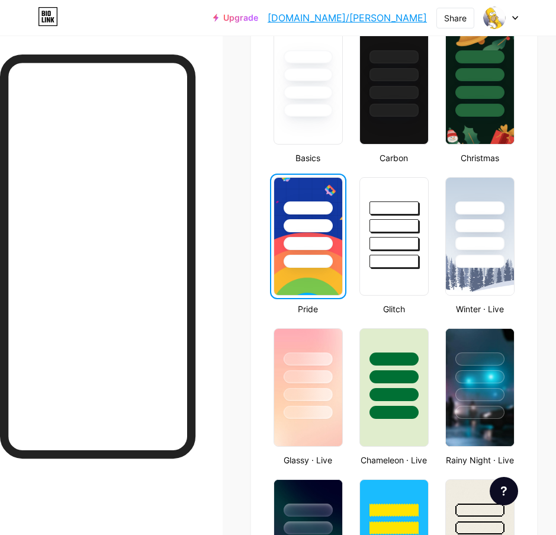
scroll to position [431, 0]
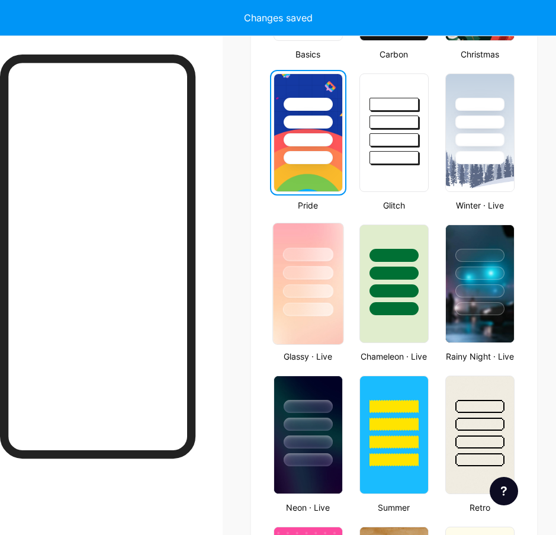
click at [319, 276] on div at bounding box center [307, 273] width 51 height 14
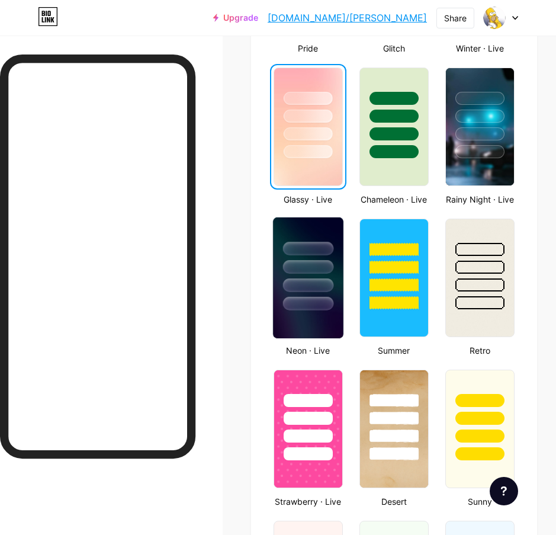
scroll to position [609, 0]
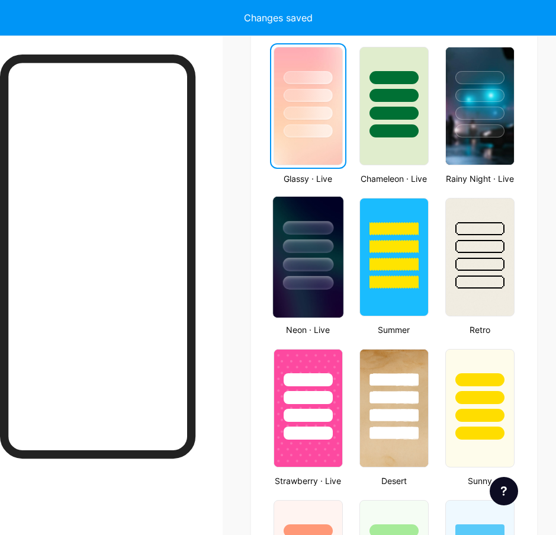
click at [321, 252] on div at bounding box center [307, 246] width 51 height 14
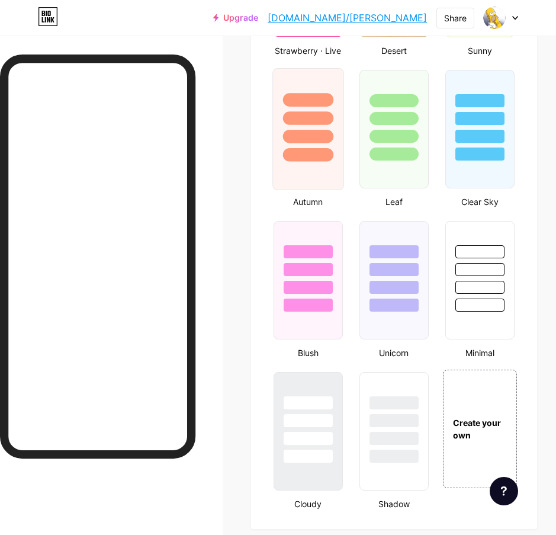
scroll to position [1082, 0]
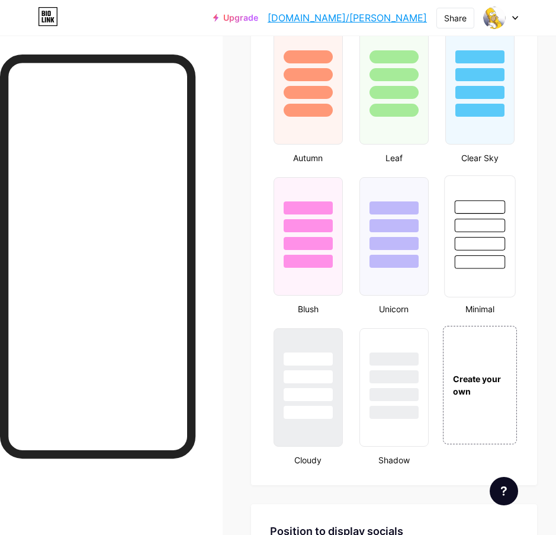
click at [471, 229] on div at bounding box center [480, 225] width 51 height 14
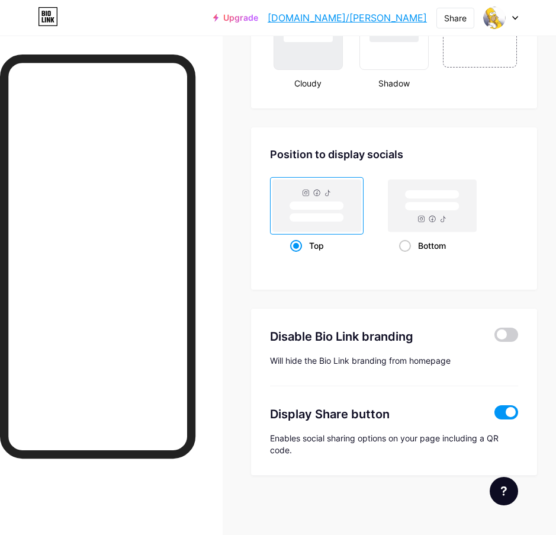
scroll to position [1399, 0]
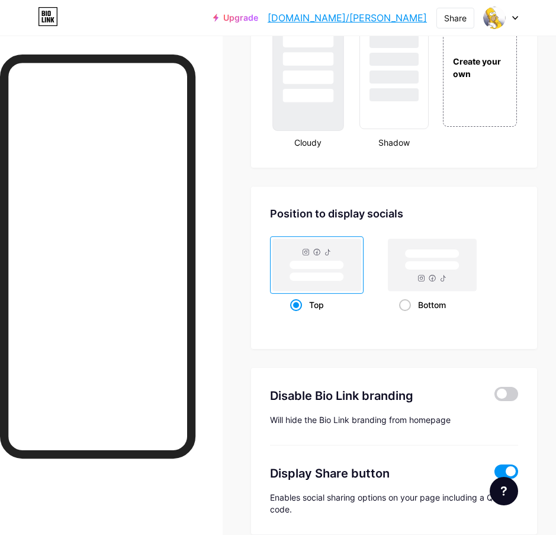
click at [330, 120] on div at bounding box center [308, 70] width 72 height 122
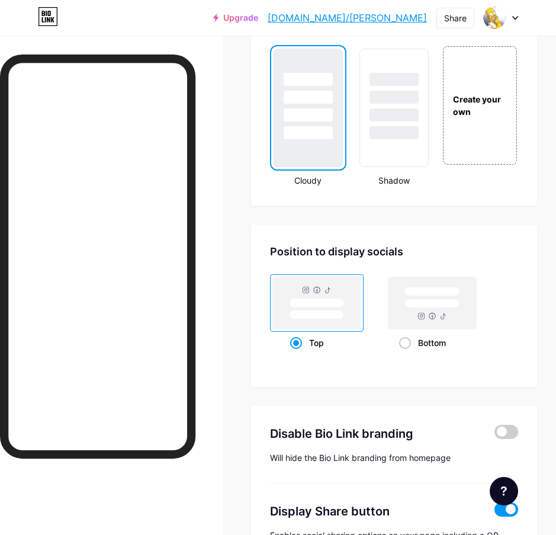
scroll to position [1340, 0]
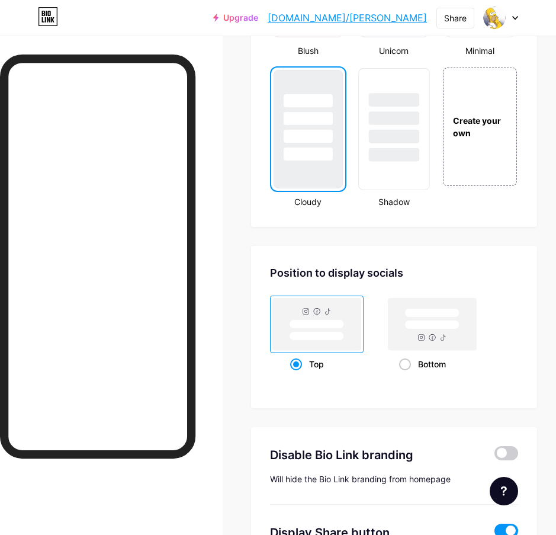
click at [382, 147] on div at bounding box center [394, 115] width 70 height 93
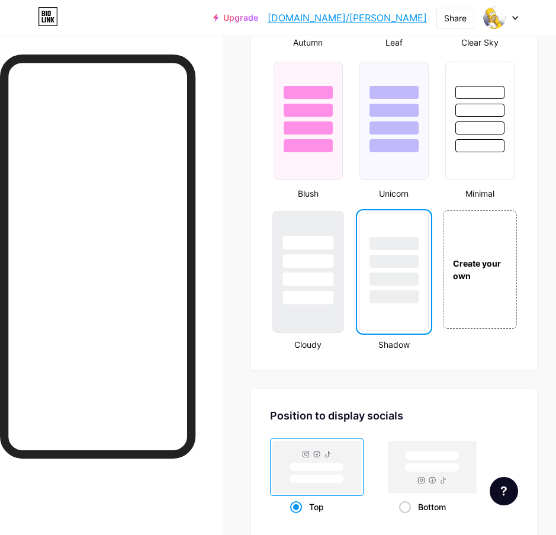
scroll to position [1163, 0]
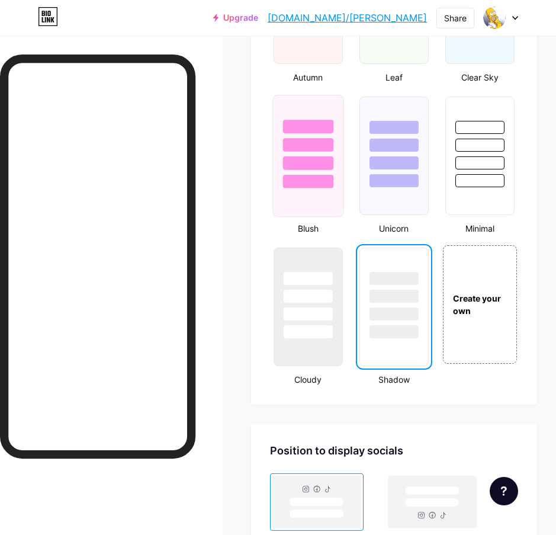
click at [326, 164] on div at bounding box center [307, 163] width 51 height 14
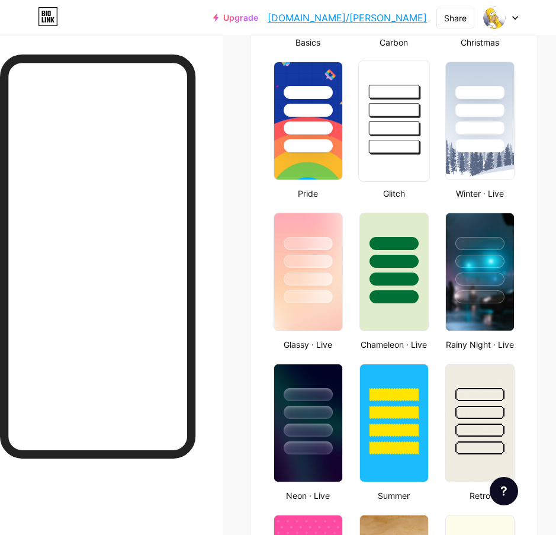
scroll to position [334, 0]
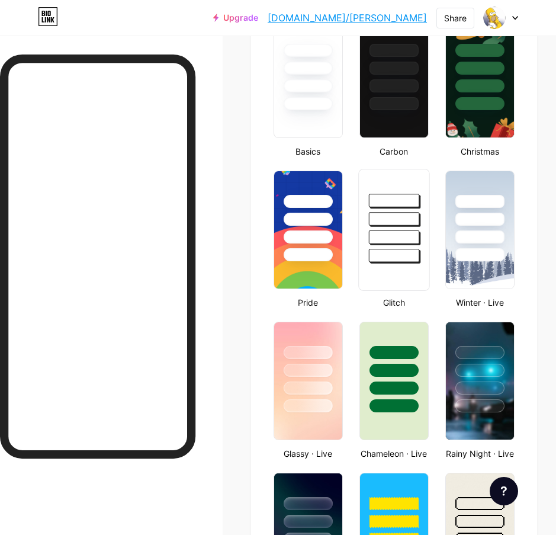
click at [405, 224] on div at bounding box center [393, 219] width 51 height 14
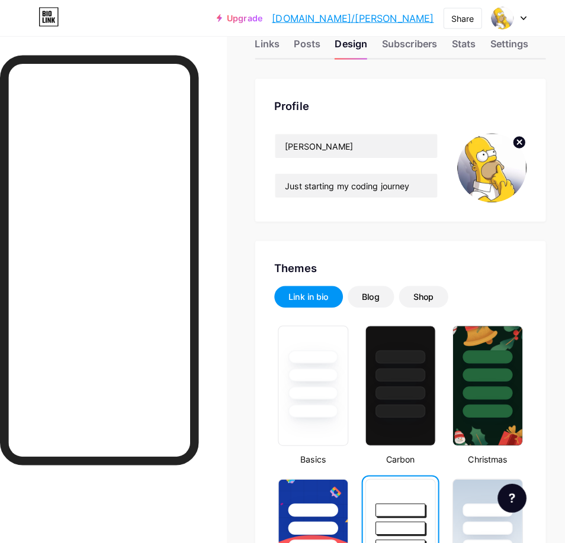
scroll to position [0, 0]
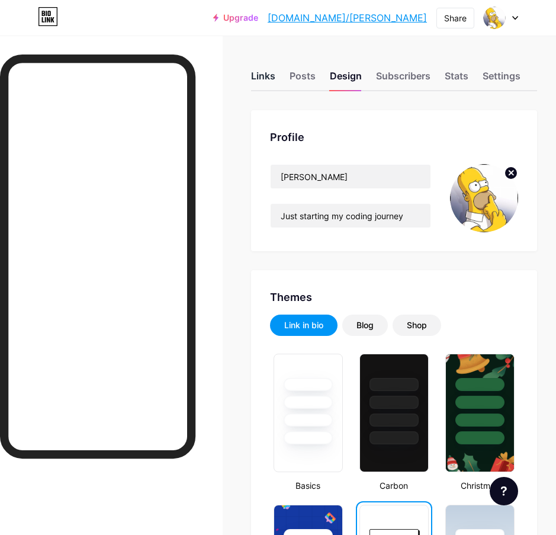
click at [263, 76] on div "Links" at bounding box center [263, 79] width 24 height 21
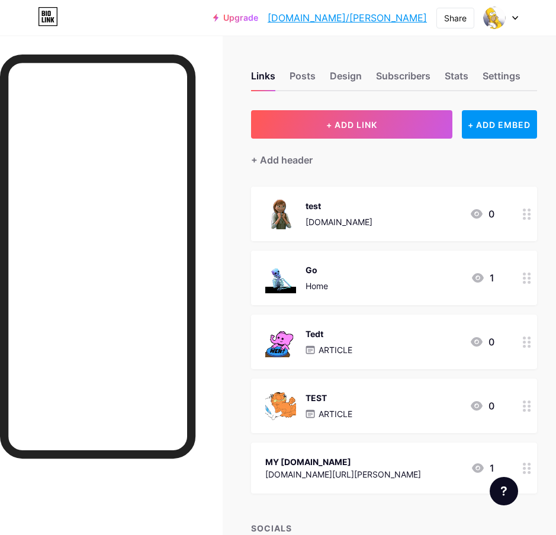
click at [440, 210] on div "test [DOMAIN_NAME] 0" at bounding box center [379, 213] width 229 height 31
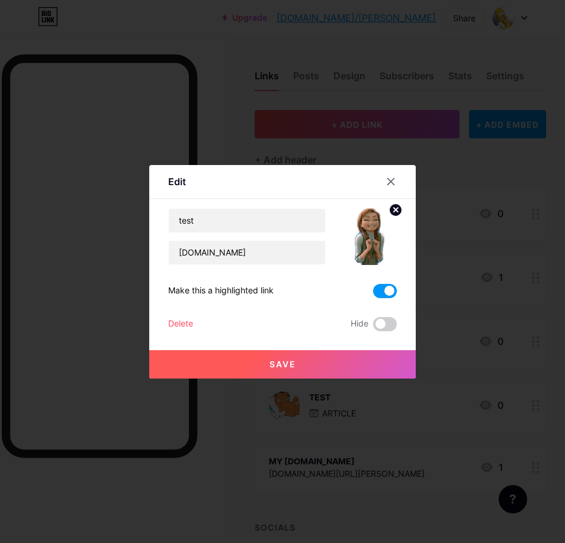
click at [367, 243] on img at bounding box center [368, 236] width 57 height 57
click at [390, 180] on icon at bounding box center [390, 181] width 9 height 9
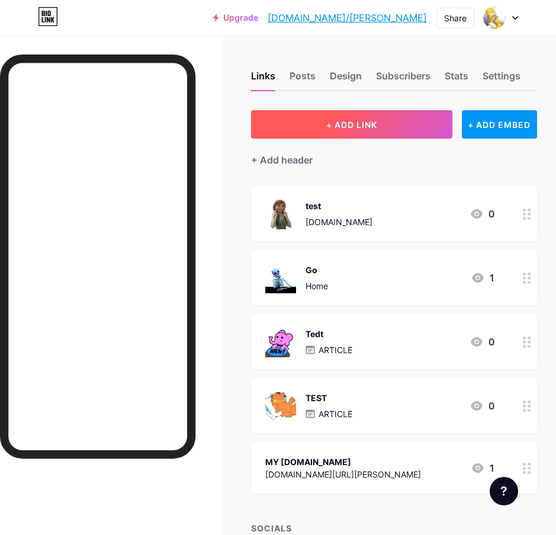
click at [374, 125] on span "+ ADD LINK" at bounding box center [351, 125] width 51 height 10
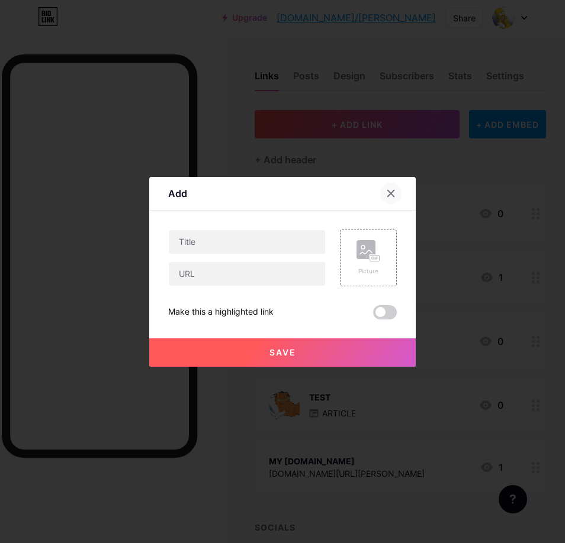
click at [391, 195] on icon at bounding box center [390, 193] width 9 height 9
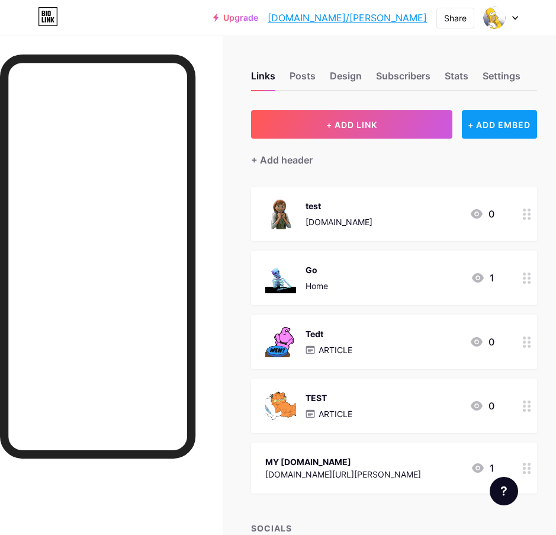
click at [500, 128] on div "+ ADD EMBED" at bounding box center [499, 124] width 75 height 28
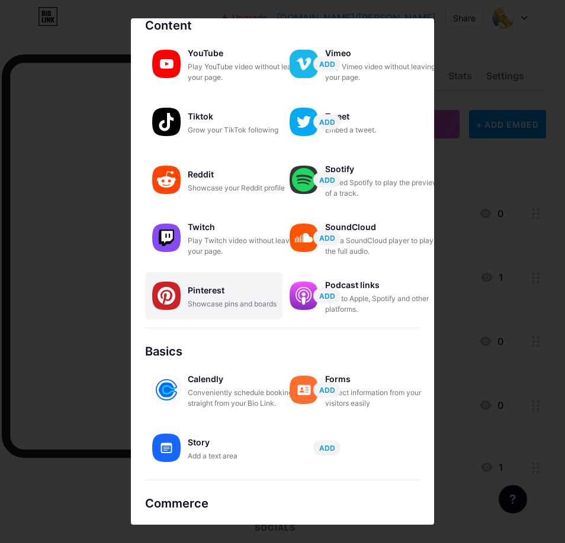
scroll to position [108, 0]
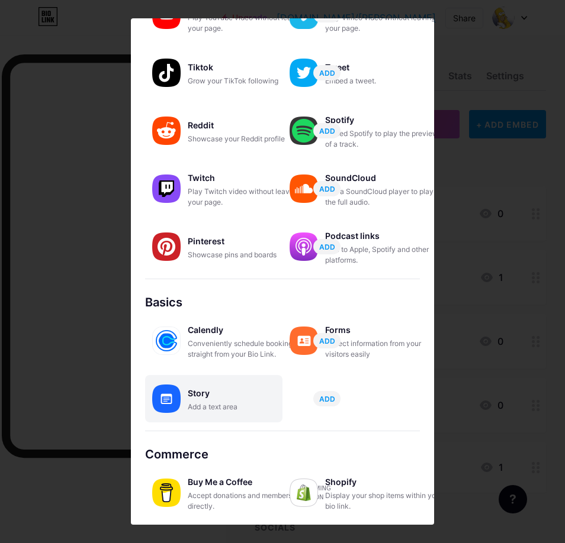
click at [220, 401] on div "Story" at bounding box center [247, 393] width 118 height 17
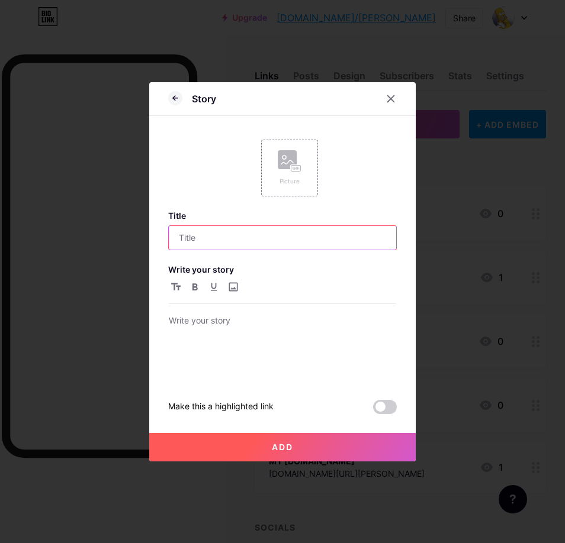
click at [211, 242] on input "text" at bounding box center [282, 238] width 227 height 24
type input "hfgh"
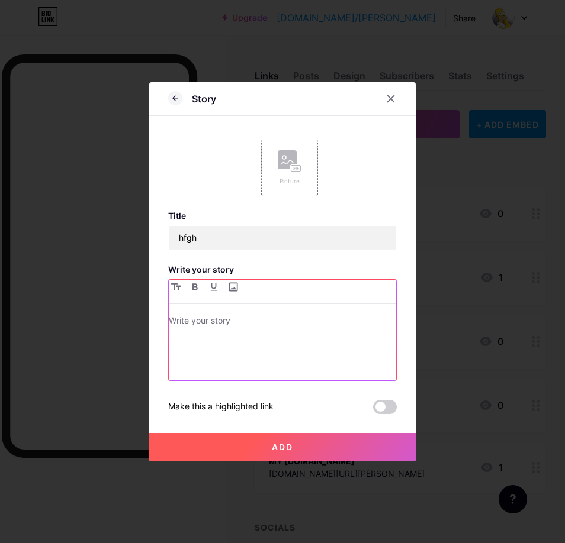
click at [210, 332] on div at bounding box center [282, 347] width 227 height 67
click at [332, 445] on button "Add" at bounding box center [282, 447] width 266 height 28
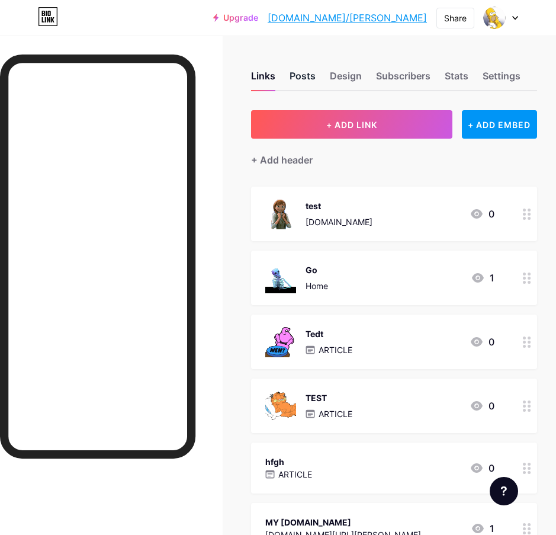
click at [315, 78] on div "Posts" at bounding box center [302, 79] width 26 height 21
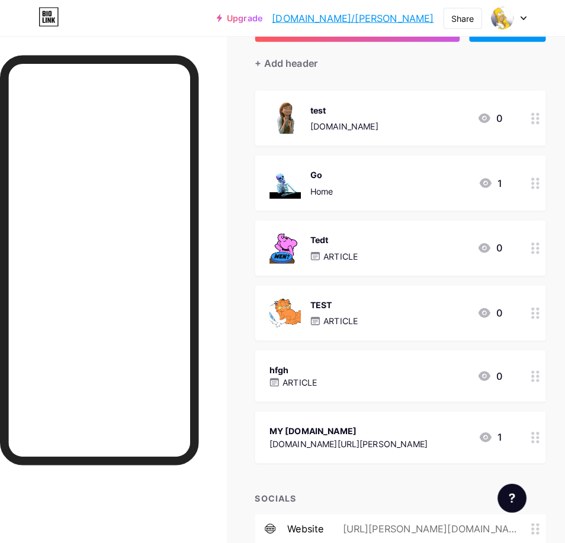
scroll to position [118, 0]
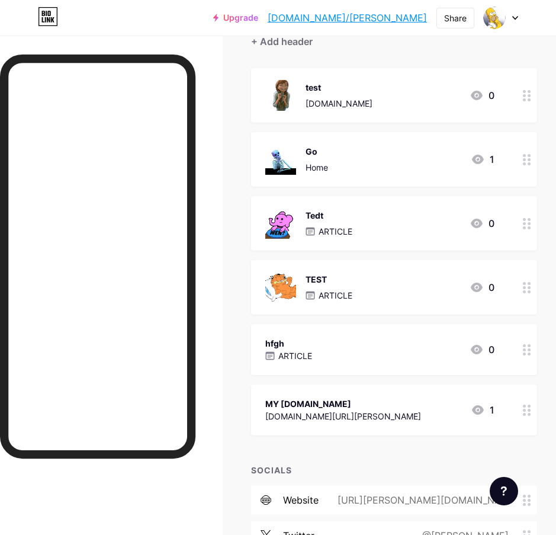
click at [363, 210] on div "Tedt ARTICLE 0" at bounding box center [379, 223] width 229 height 31
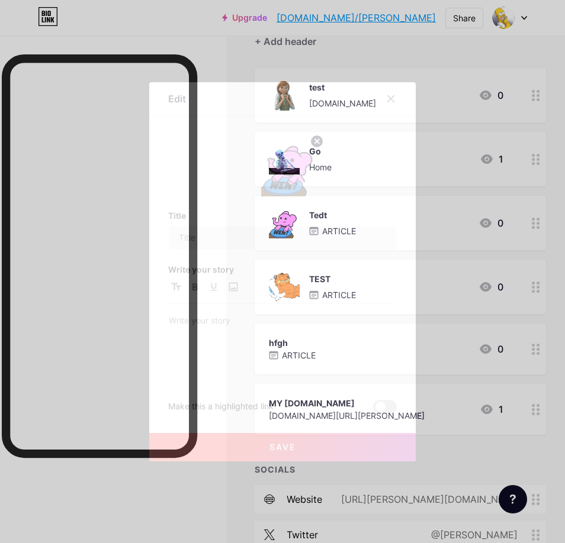
type input "Tedt"
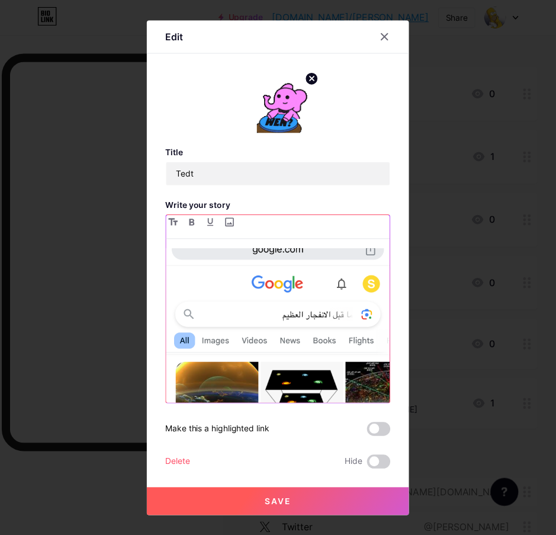
scroll to position [0, 0]
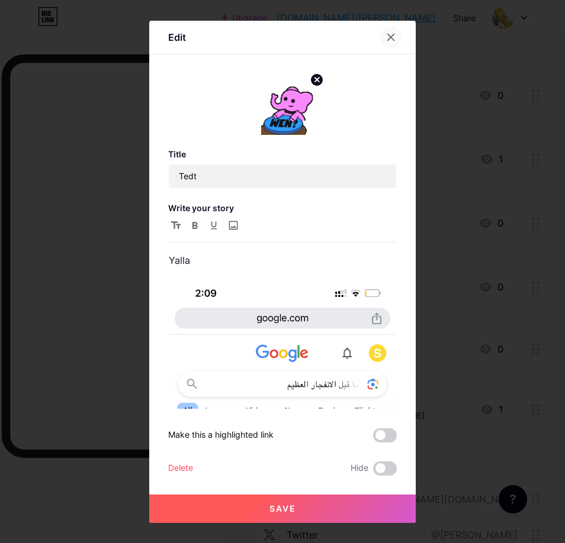
click at [388, 34] on icon at bounding box center [391, 37] width 7 height 7
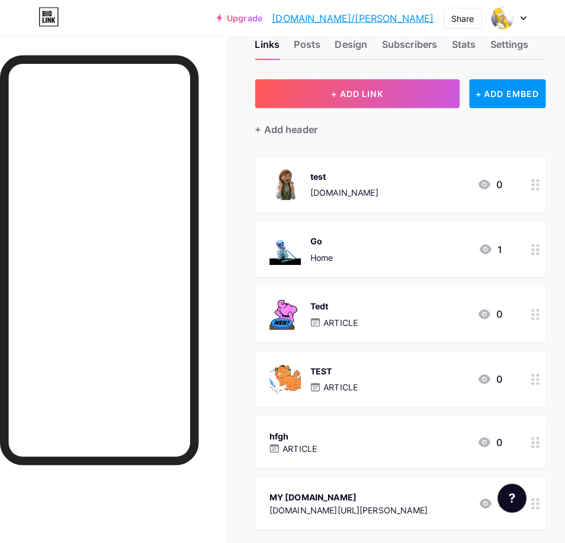
scroll to position [26, 0]
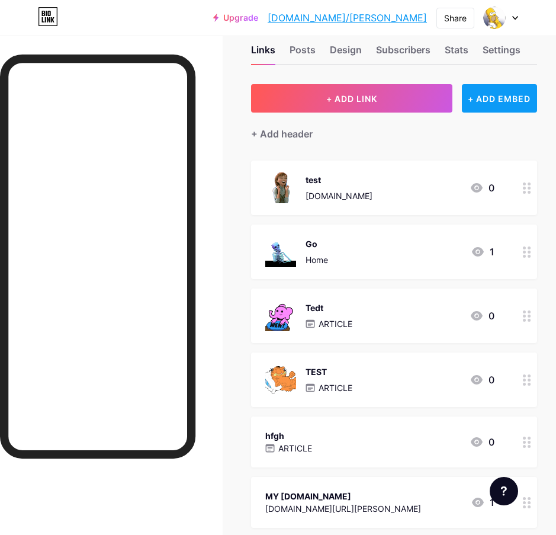
click at [523, 104] on div "+ ADD EMBED" at bounding box center [499, 98] width 75 height 28
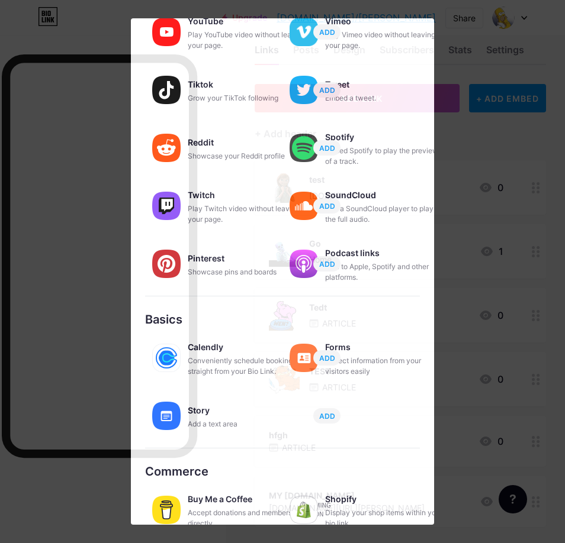
scroll to position [108, 0]
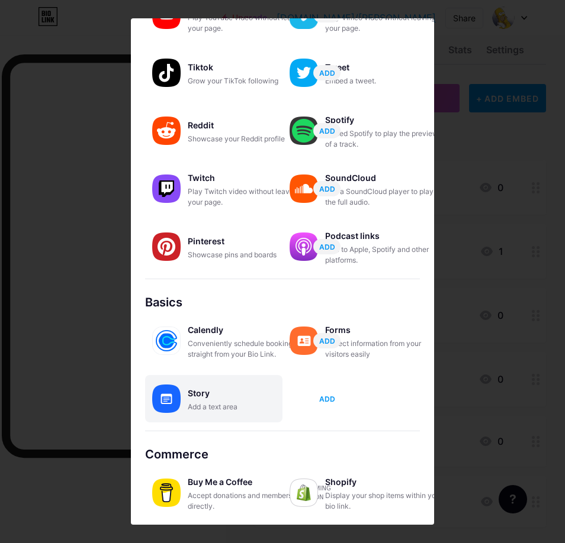
click at [329, 402] on span "ADD" at bounding box center [327, 399] width 16 height 10
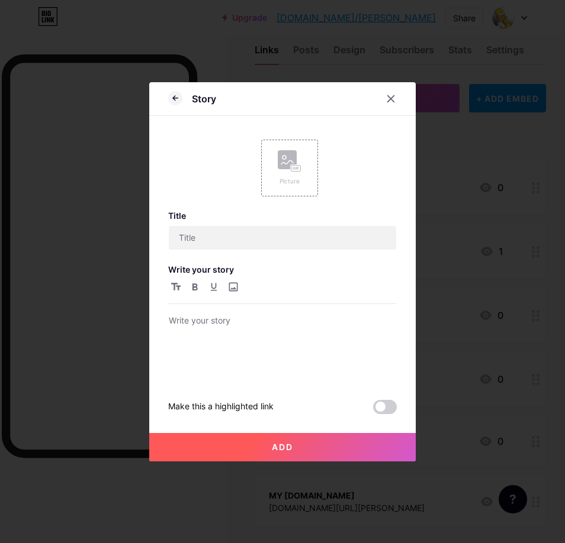
scroll to position [0, 0]
click at [246, 331] on div at bounding box center [282, 347] width 227 height 67
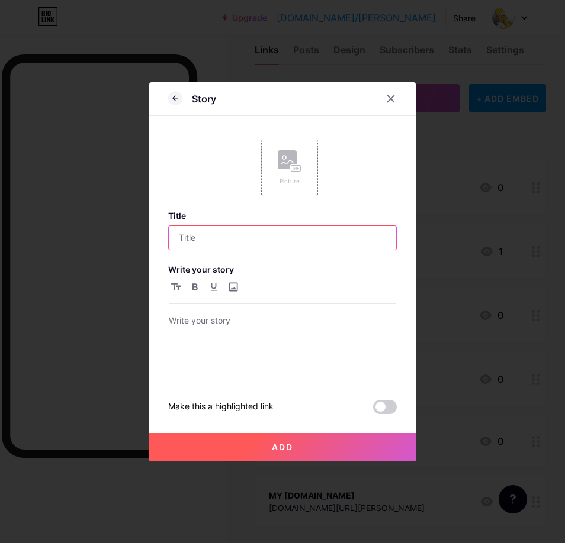
click at [191, 234] on input "text" at bounding box center [282, 238] width 227 height 24
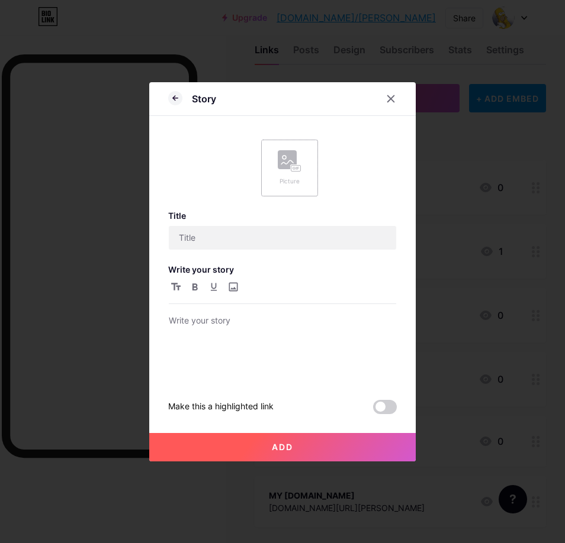
click at [306, 159] on div "Picture" at bounding box center [289, 168] width 57 height 57
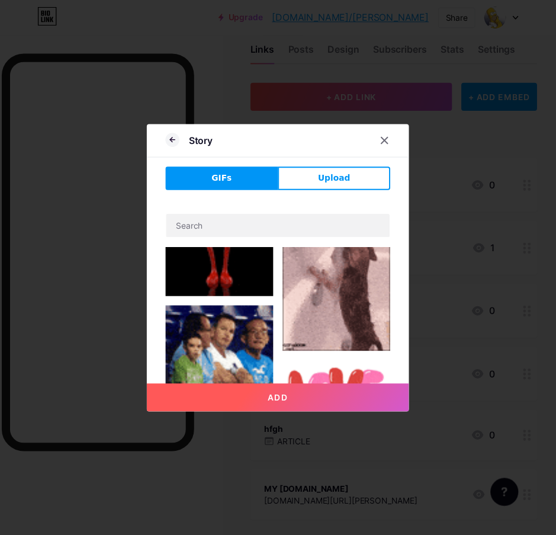
scroll to position [947, 0]
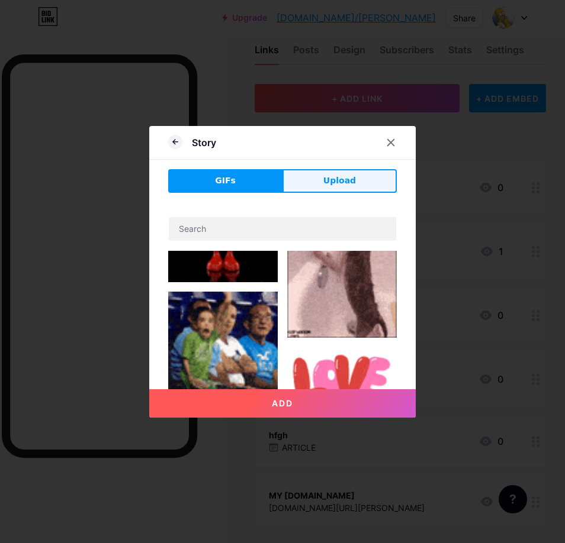
click at [329, 181] on span "Upload" at bounding box center [339, 181] width 33 height 12
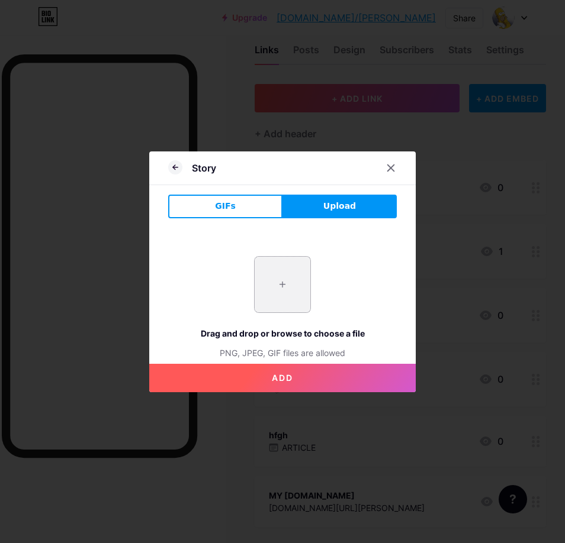
click at [288, 285] on input "file" at bounding box center [283, 285] width 56 height 56
type input "C:\fakepath\429648164_122098419596227177_9218038047617115620_n.jpg"
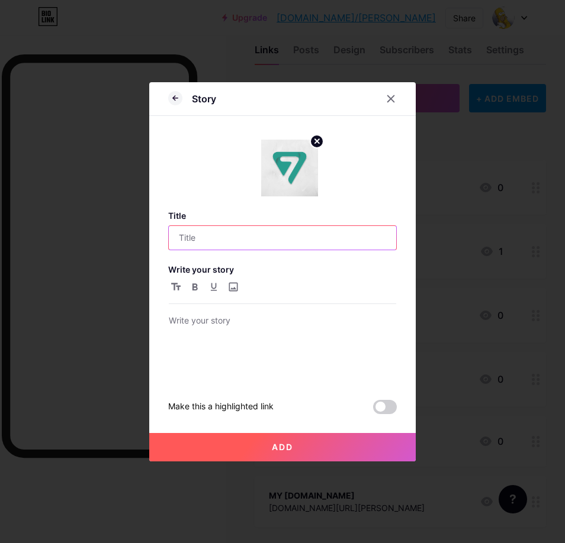
click at [237, 243] on input "text" at bounding box center [282, 238] width 227 height 24
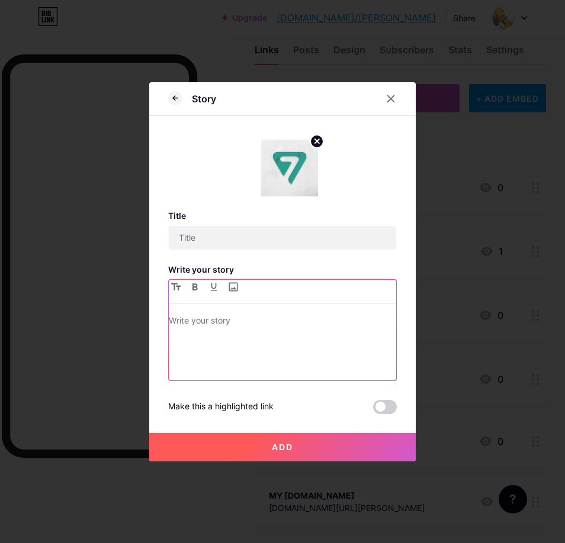
click at [230, 333] on div at bounding box center [282, 347] width 227 height 67
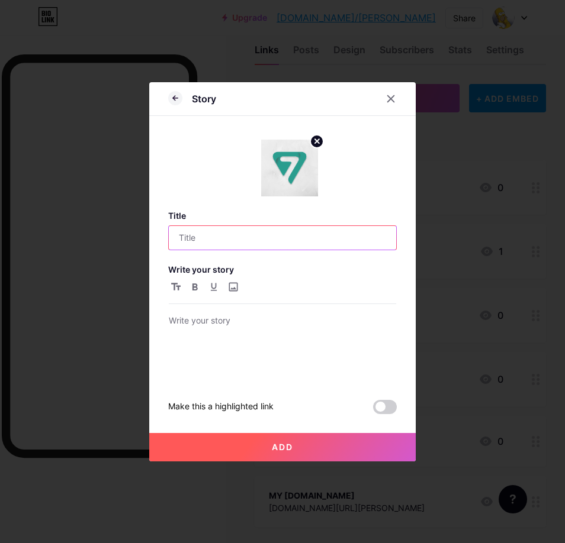
click at [221, 242] on input "text" at bounding box center [282, 238] width 227 height 24
type input "aaa"
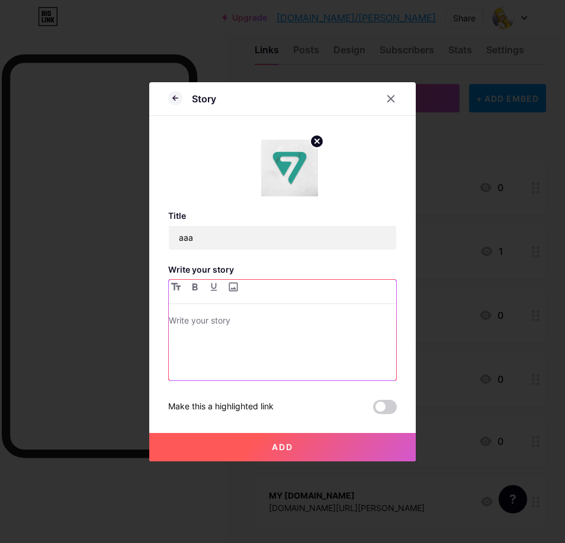
click at [240, 342] on div at bounding box center [282, 347] width 227 height 67
click at [234, 291] on input "file" at bounding box center [233, 287] width 14 height 14
type input "C:\fakepath\2.webp"
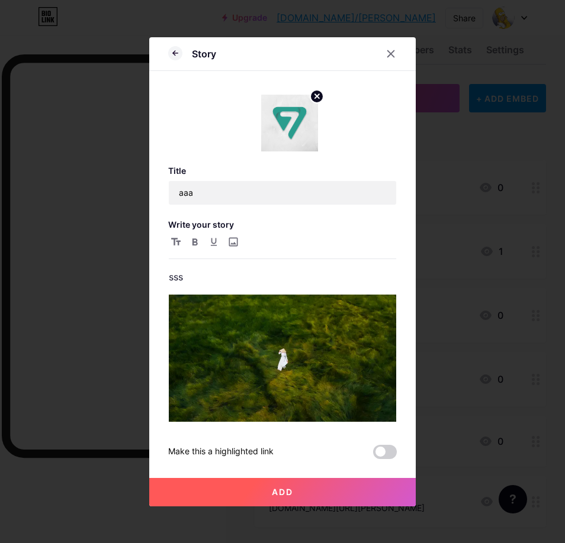
click at [313, 486] on button "Add" at bounding box center [282, 492] width 266 height 28
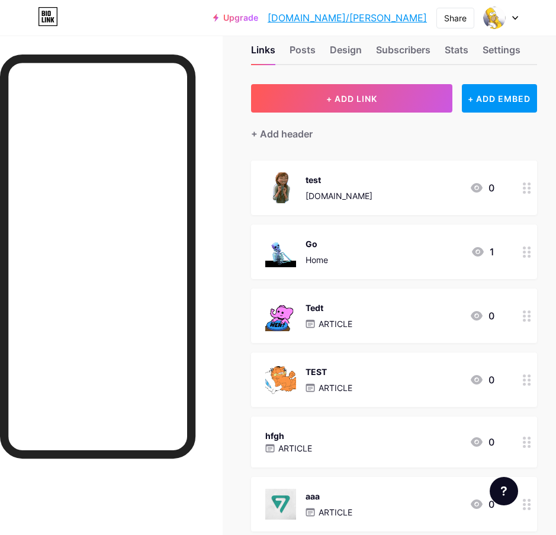
scroll to position [0, 0]
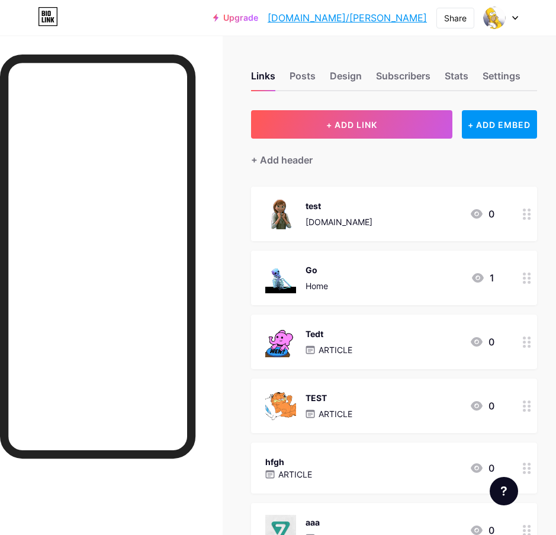
click at [177, 39] on div at bounding box center [111, 303] width 223 height 535
